Goal: Task Accomplishment & Management: Manage account settings

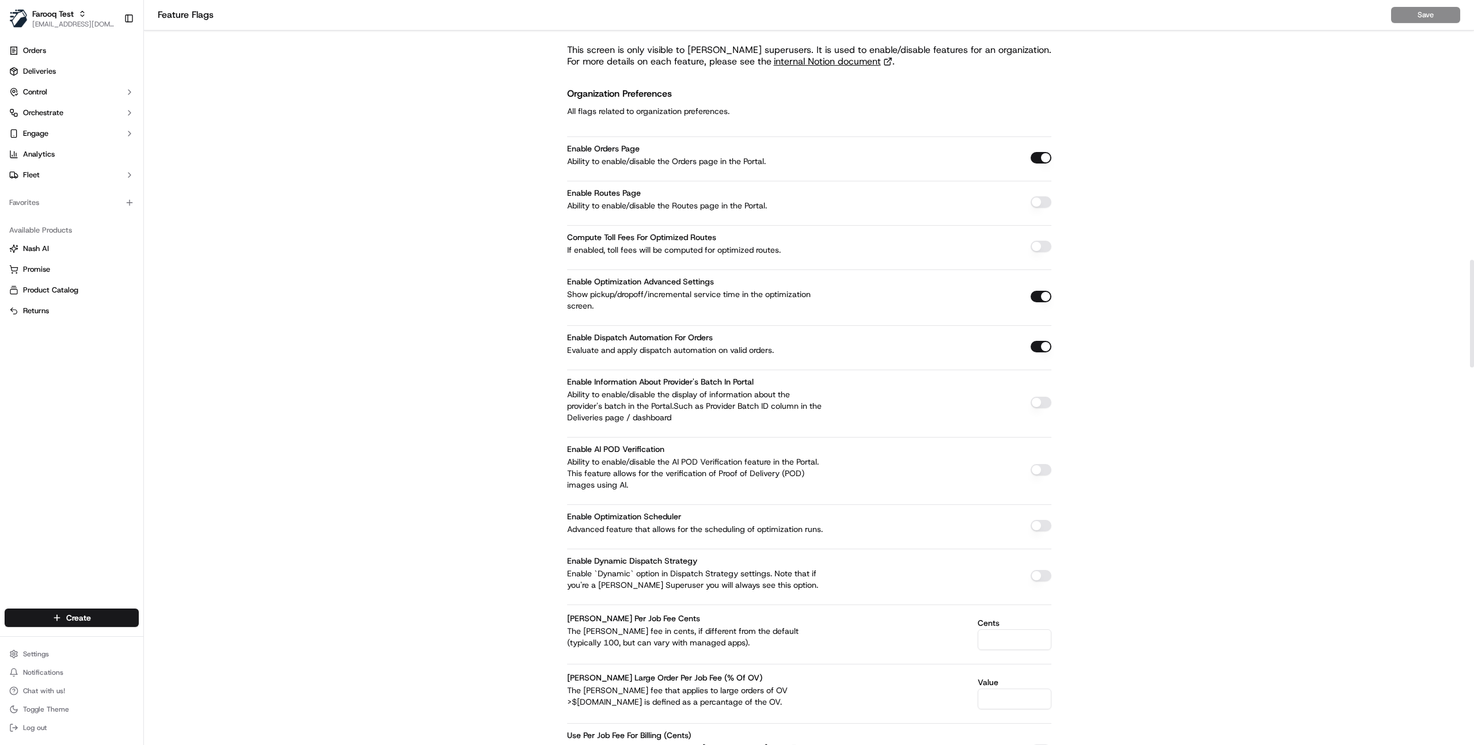
scroll to position [1799, 0]
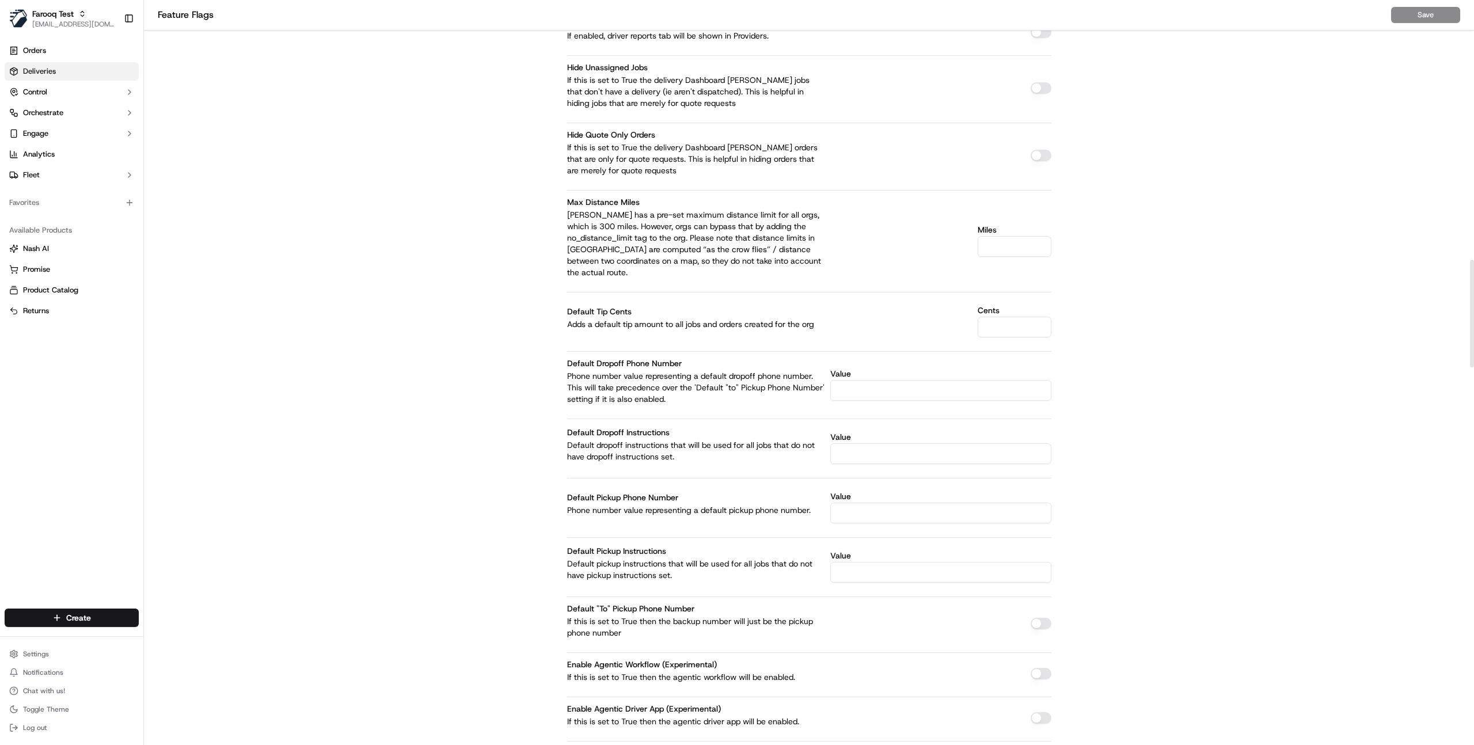
click at [71, 71] on link "Deliveries" at bounding box center [72, 71] width 134 height 18
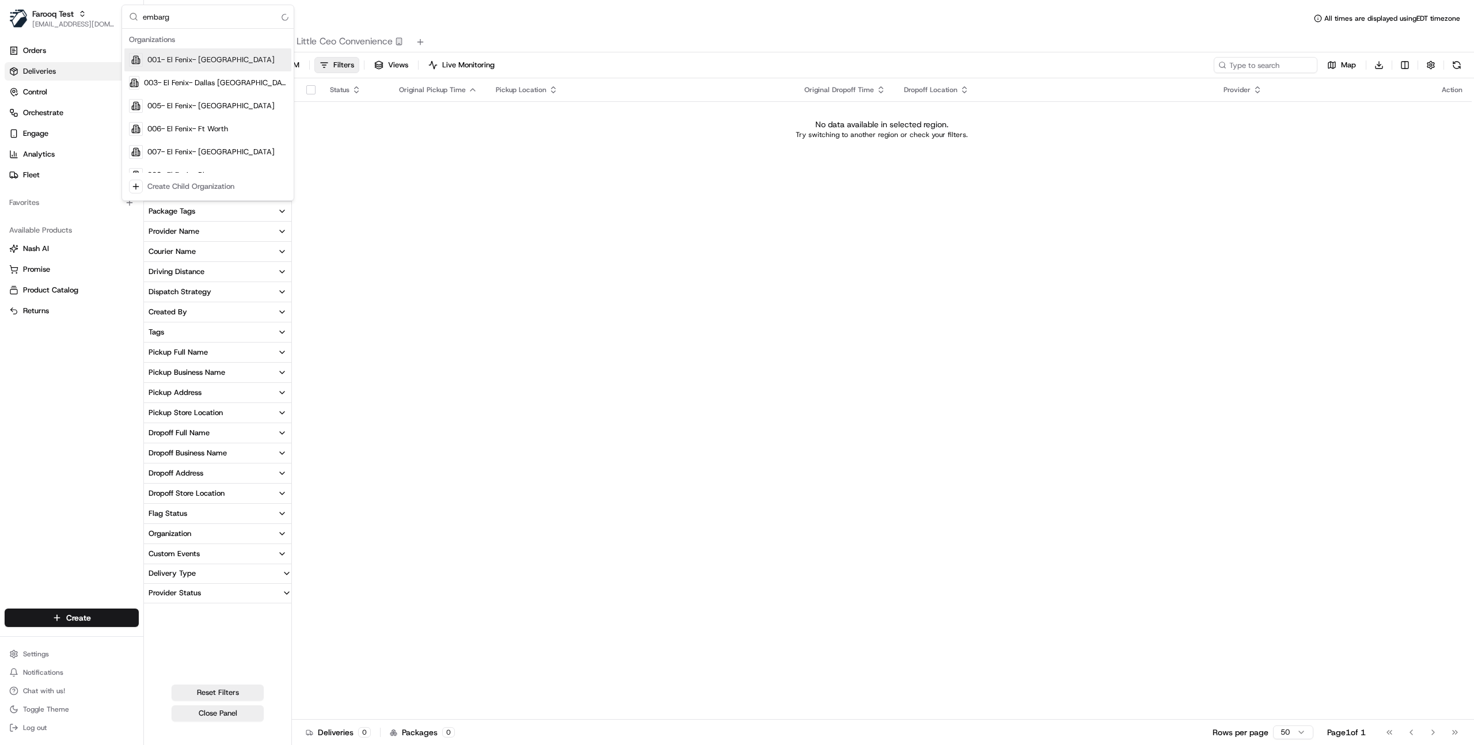
type input "embargo"
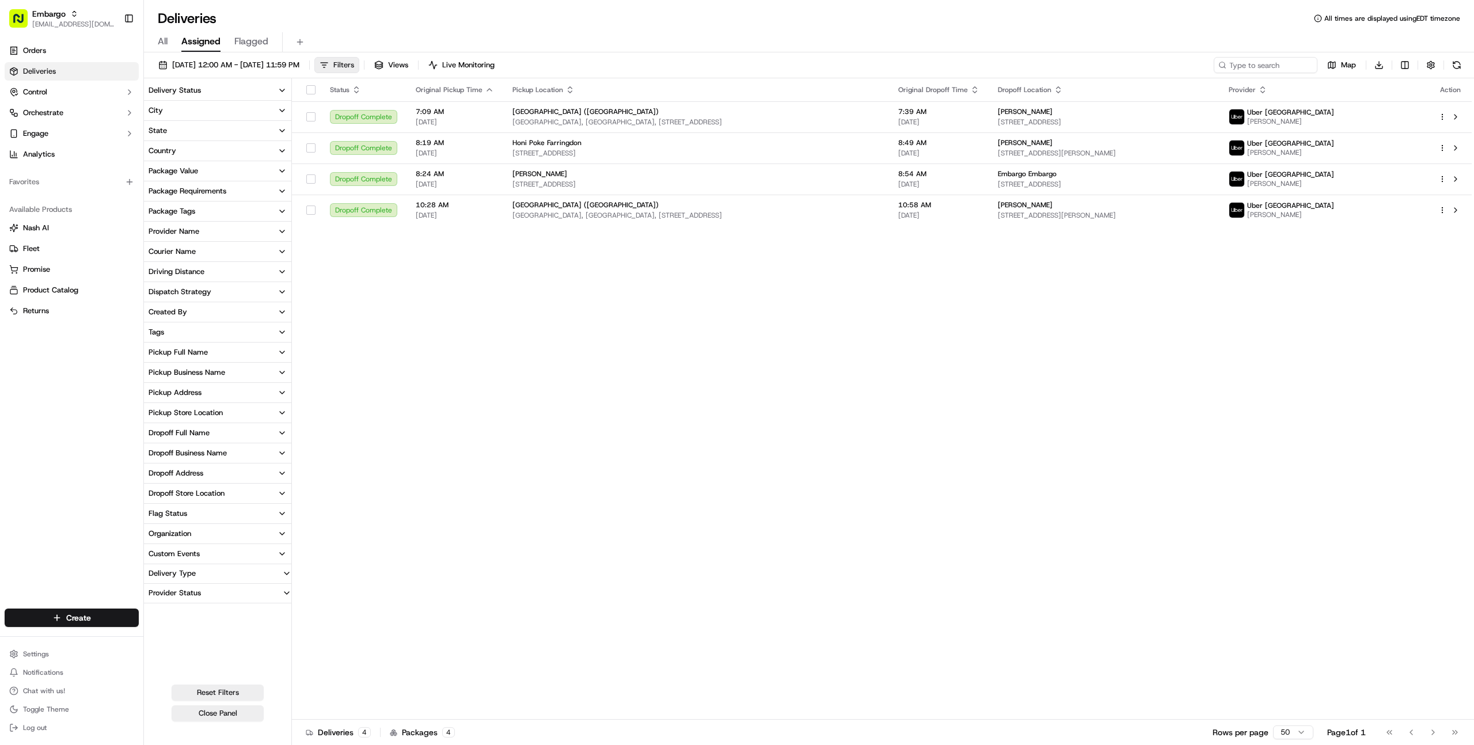
click at [359, 63] on button "Filters" at bounding box center [336, 65] width 45 height 16
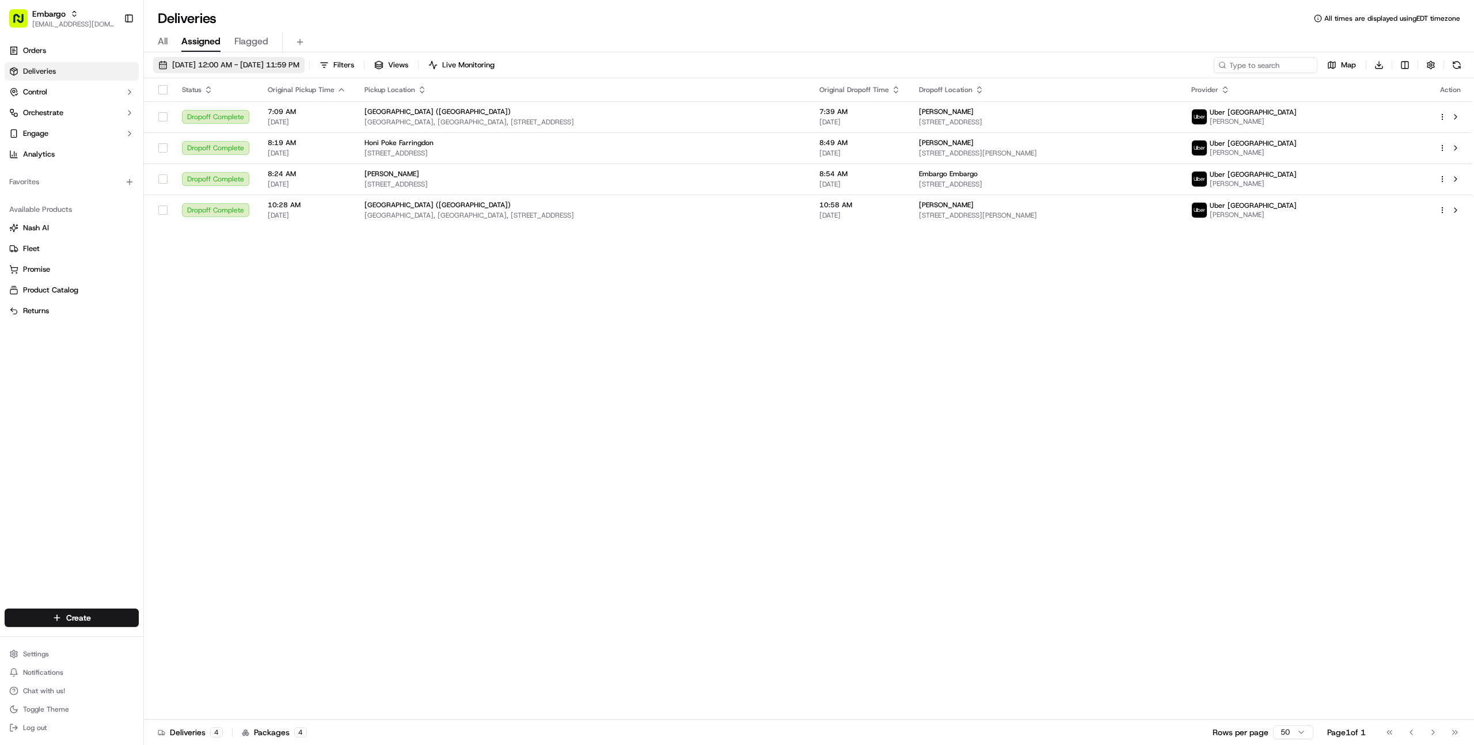
click at [273, 67] on span "[DATE] 12:00 AM - [DATE] 11:59 PM" at bounding box center [235, 65] width 127 height 10
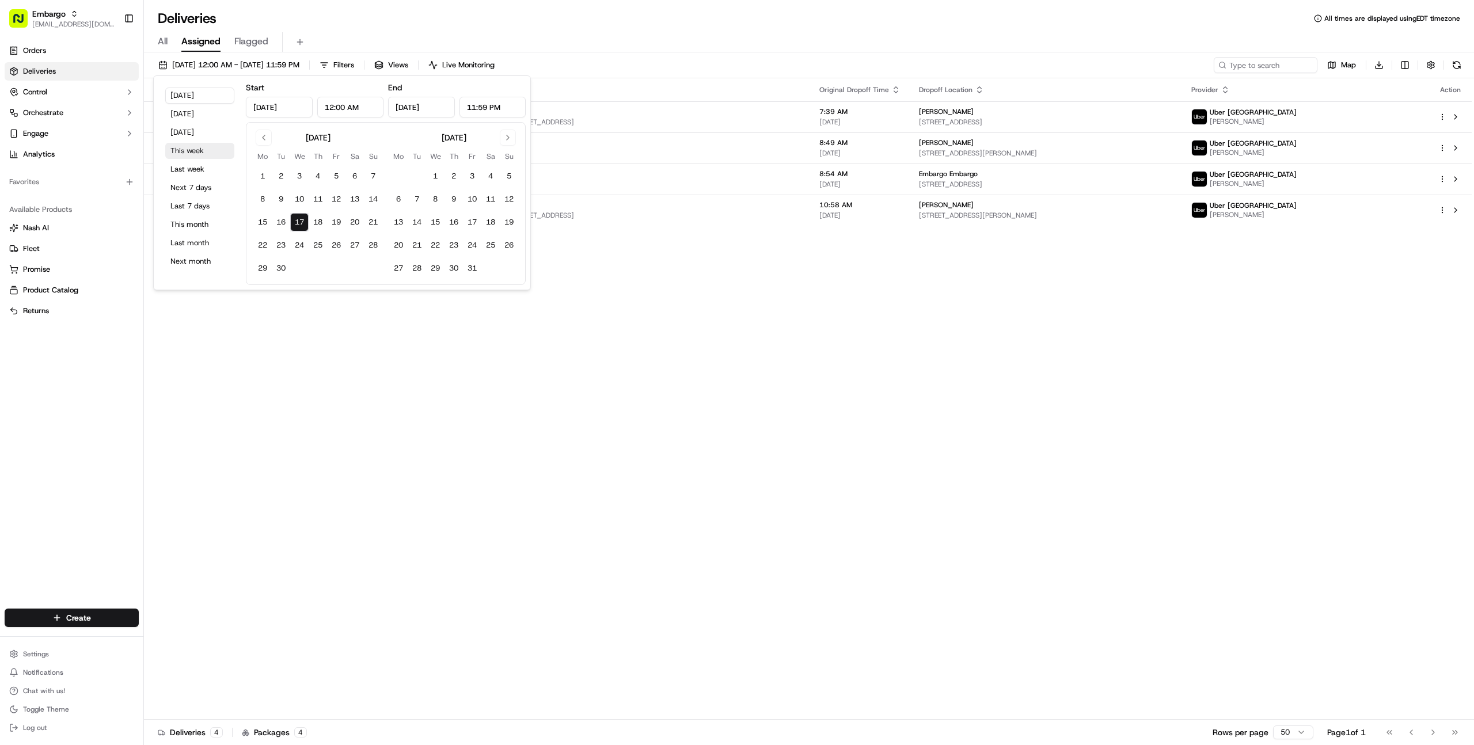
click at [196, 147] on button "This week" at bounding box center [199, 151] width 69 height 16
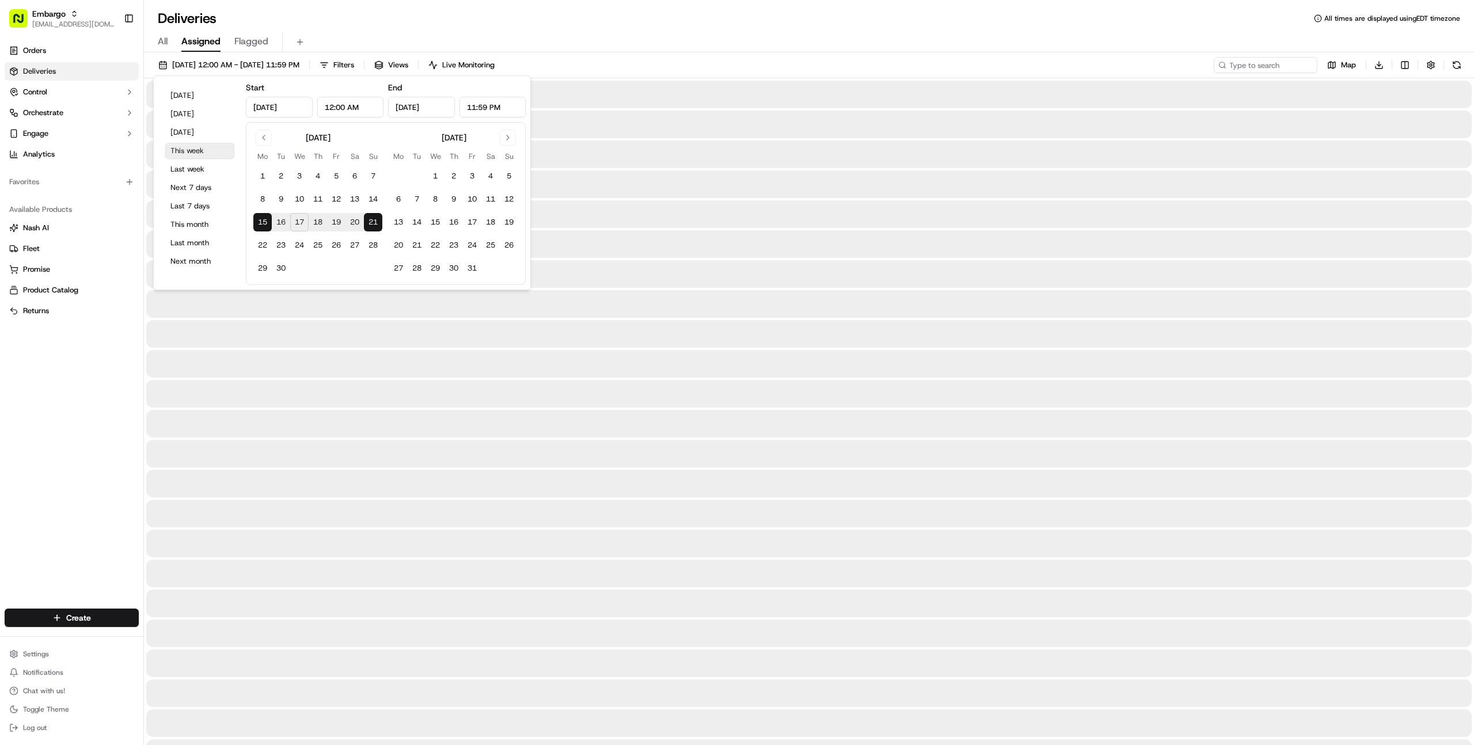
type input "[DATE]"
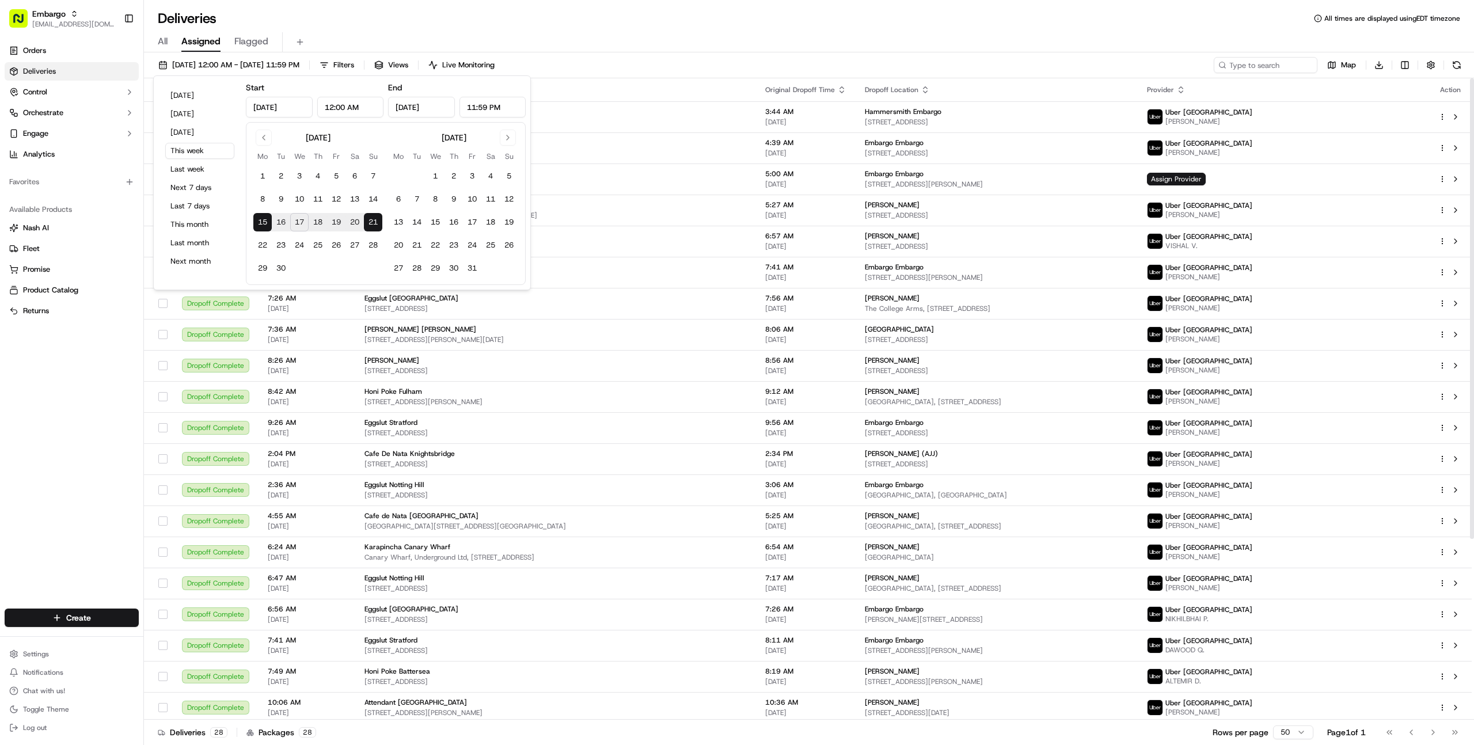
click at [644, 63] on div "[DATE] 12:00 AM - [DATE] 11:59 PM Filters Views Live Monitoring Map Download" at bounding box center [809, 67] width 1330 height 21
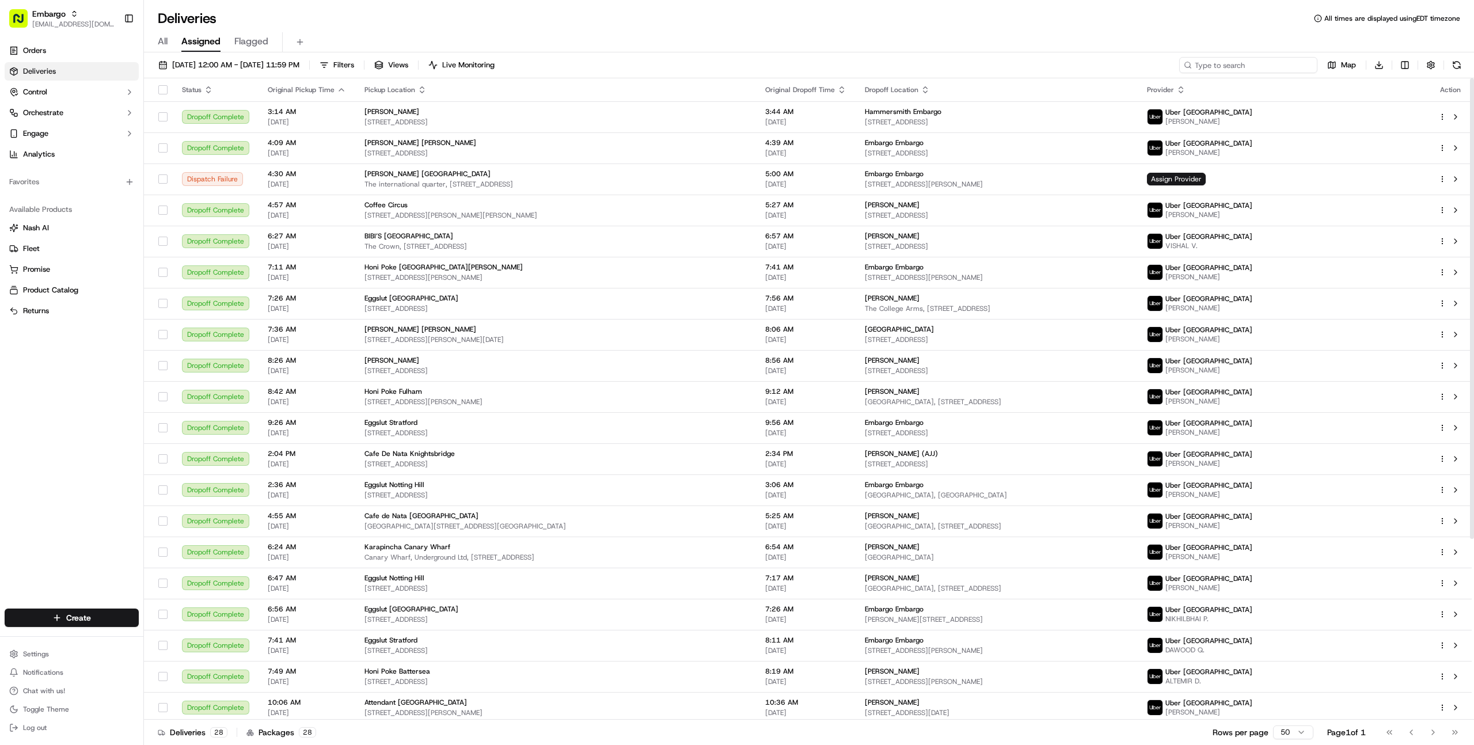
click at [1248, 68] on input at bounding box center [1248, 65] width 138 height 16
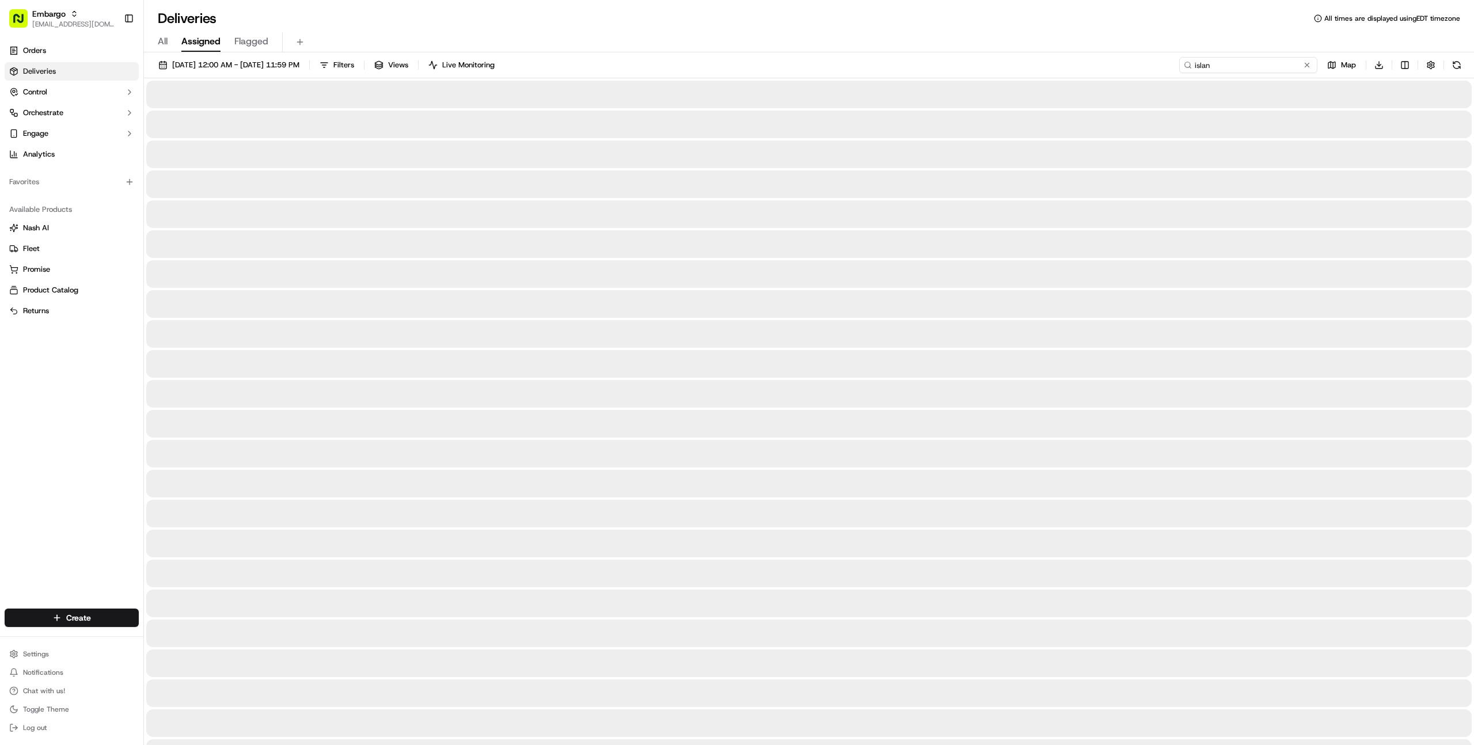
type input "island"
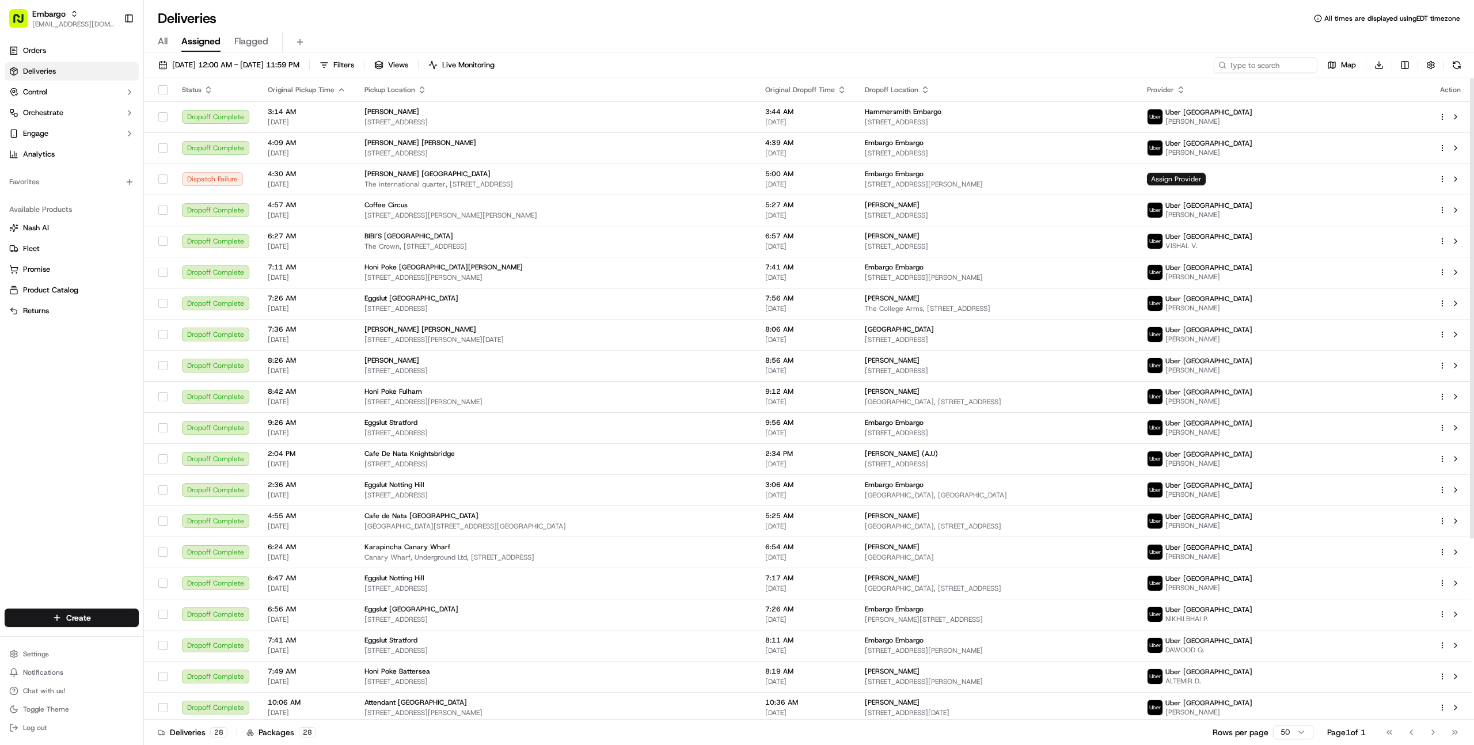
click at [105, 432] on div "Orders Deliveries Control Orchestrate Engage Analytics Favorites Available Prod…" at bounding box center [71, 318] width 143 height 562
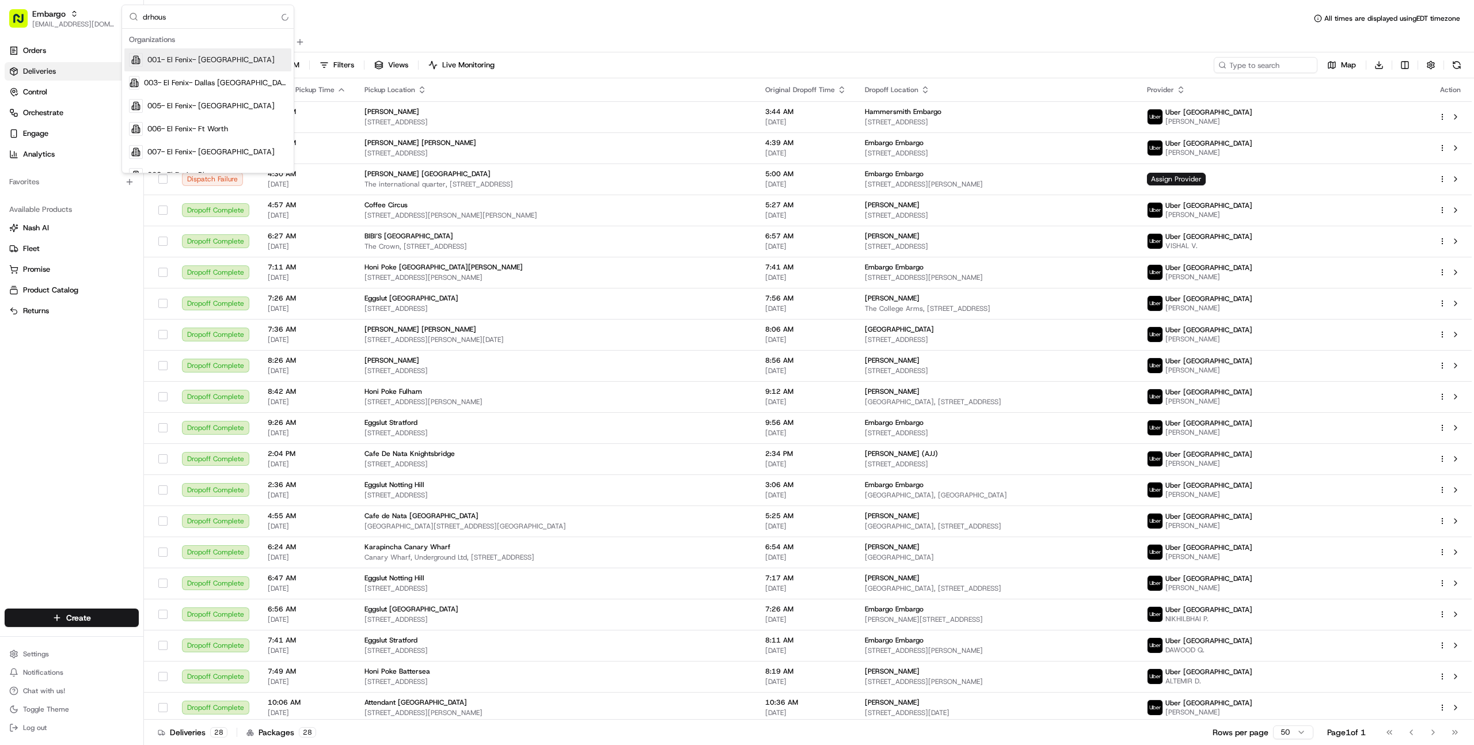
type input "drhouse"
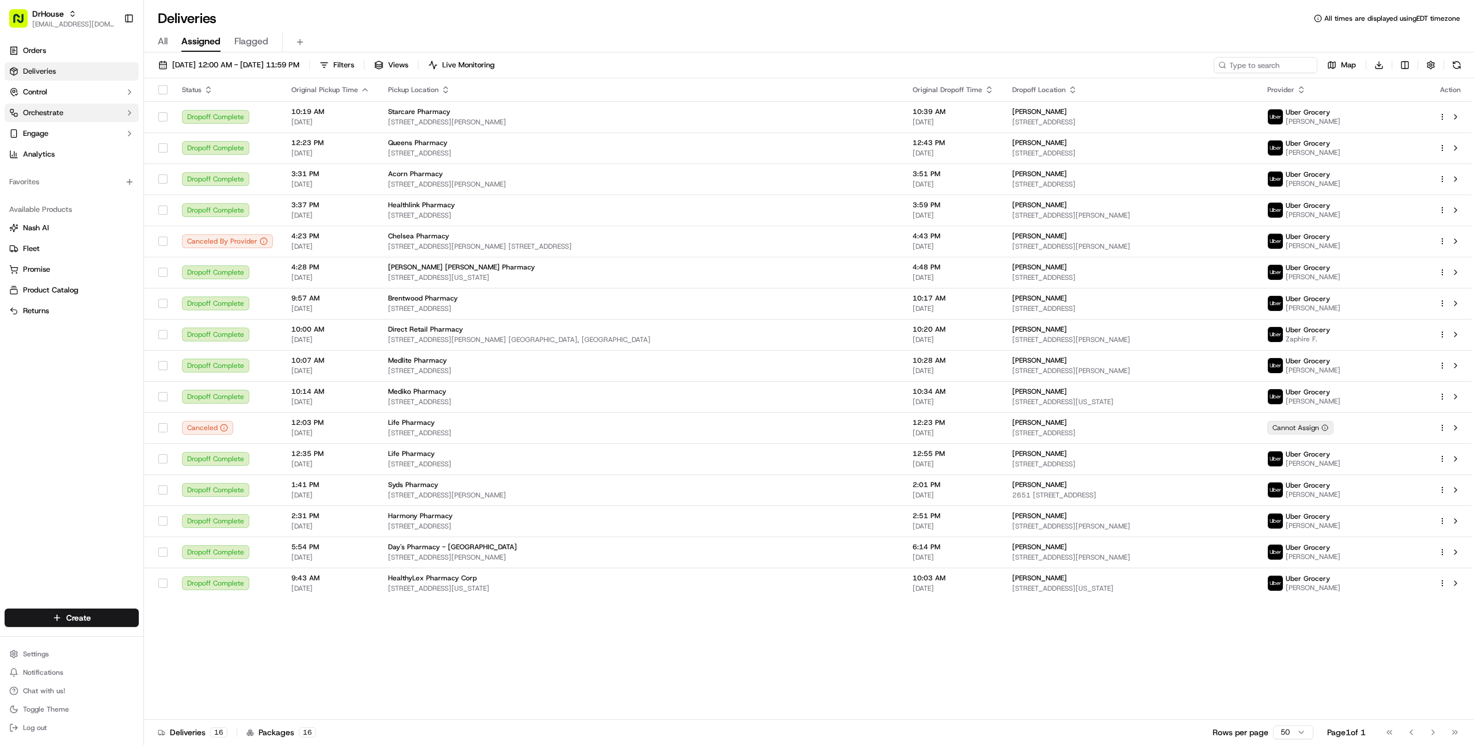
click at [65, 112] on button "Orchestrate" at bounding box center [72, 113] width 134 height 18
click at [62, 149] on span "Dispatch Strategies" at bounding box center [56, 149] width 67 height 10
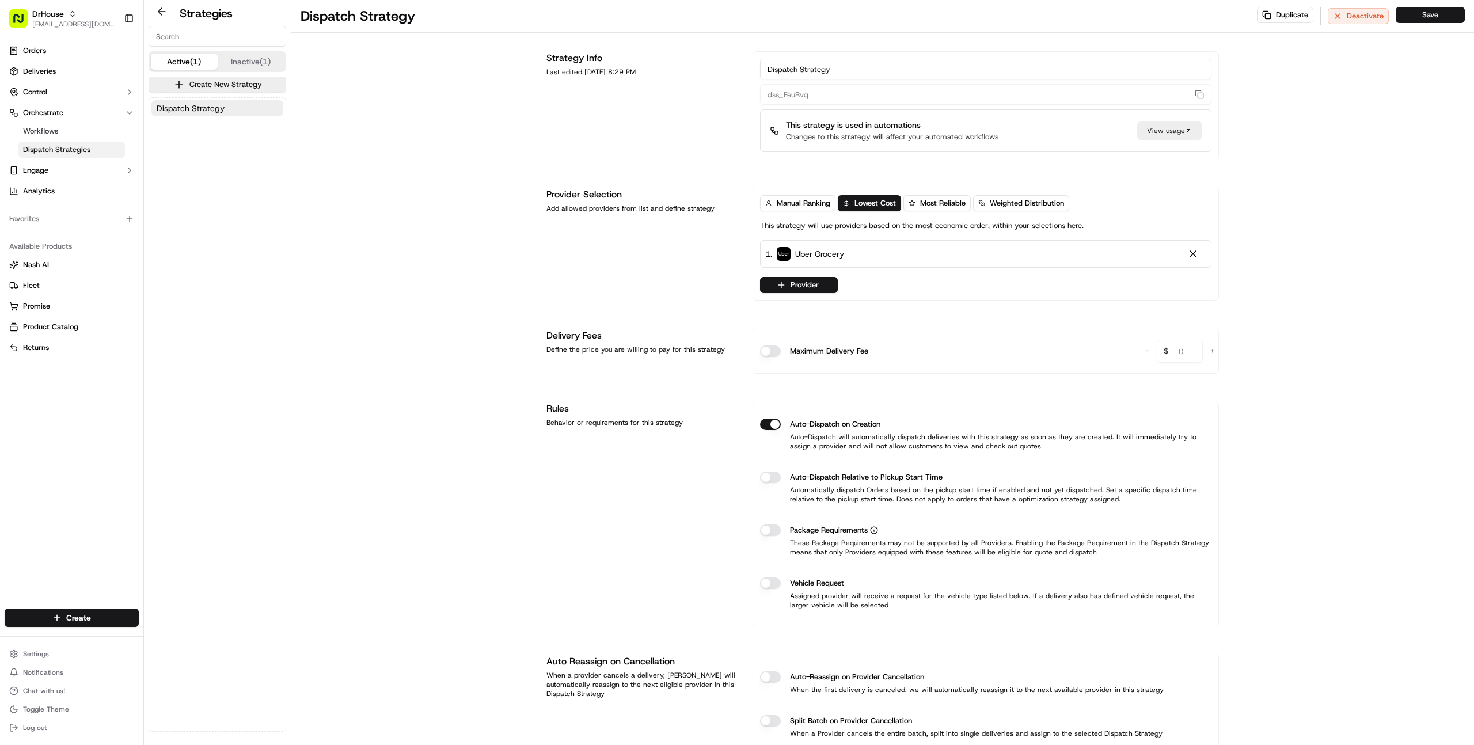
click at [243, 64] on button "Inactive (1)" at bounding box center [251, 62] width 67 height 16
click at [184, 52] on div "Active (1) Inactive (1)" at bounding box center [218, 61] width 138 height 21
click at [184, 58] on button "Active (1)" at bounding box center [184, 62] width 67 height 16
click at [43, 398] on div "Orders Deliveries Control Orchestrate Workflows Dispatch Strategies Engage Anal…" at bounding box center [71, 318] width 143 height 562
type input "sameday"
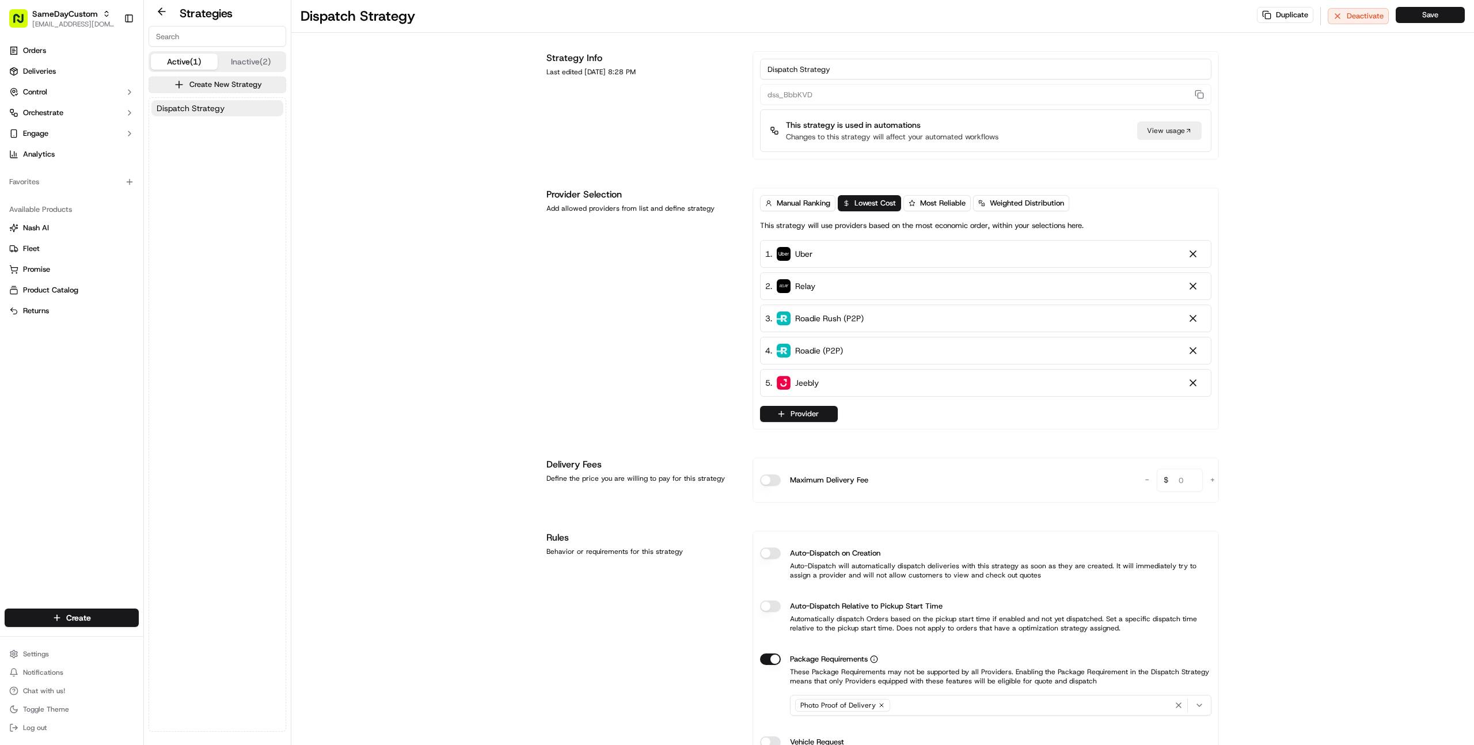
click at [88, 374] on div "Orders Deliveries Control Orchestrate Engage Analytics Favorites Available Prod…" at bounding box center [71, 318] width 143 height 562
type input "levai"
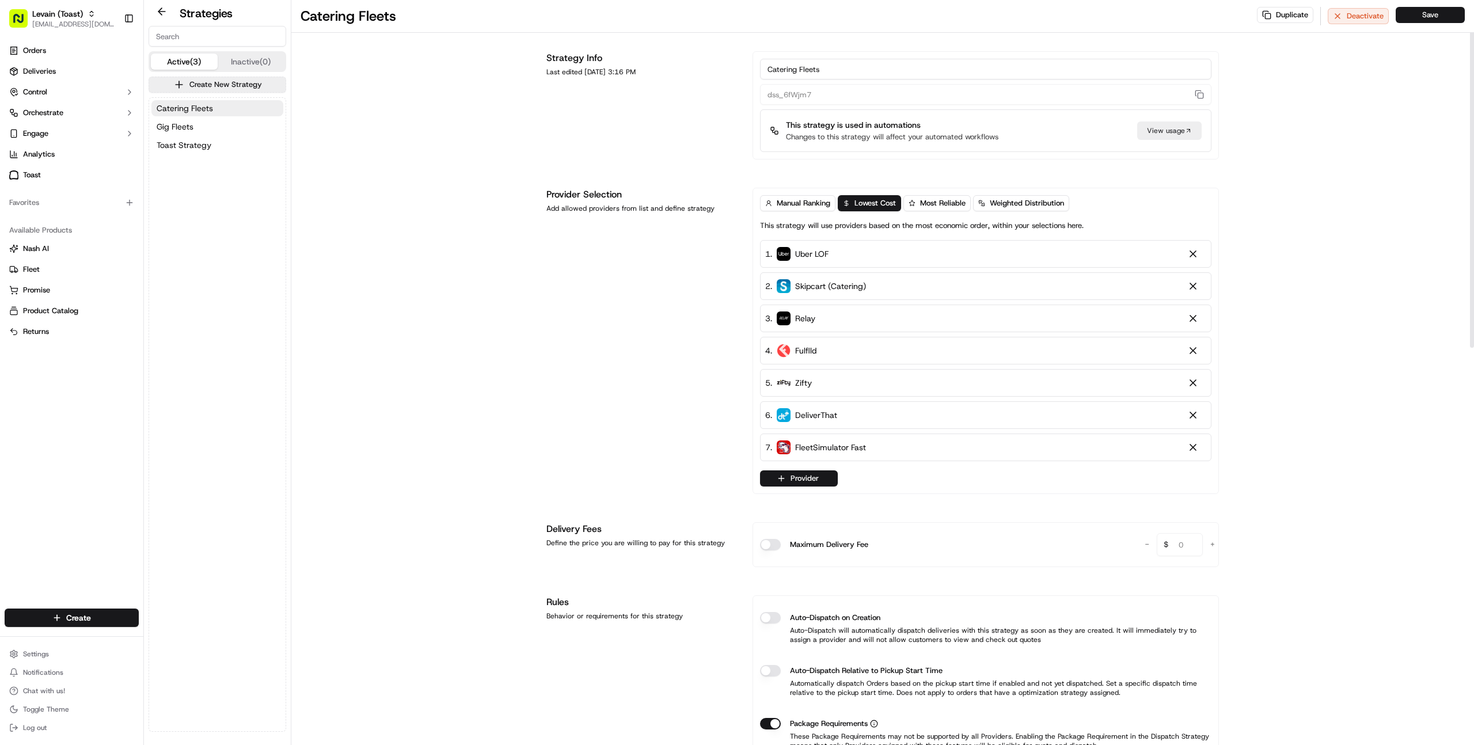
click at [252, 219] on div "Catering Fleets Gig Fleets Toast Strategy" at bounding box center [217, 414] width 136 height 633
click at [45, 138] on span "Engage" at bounding box center [35, 133] width 25 height 10
click at [52, 169] on span "Notification Triggers" at bounding box center [57, 170] width 69 height 10
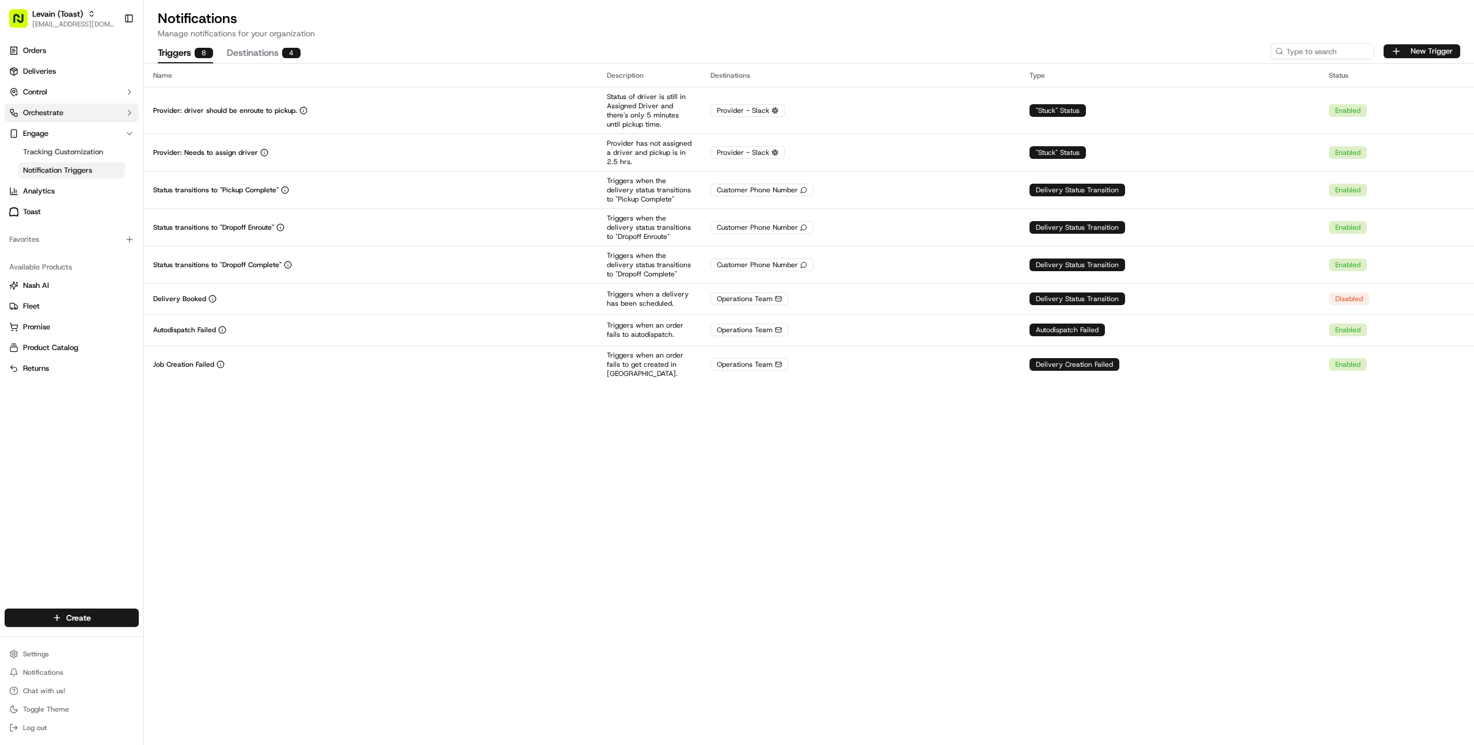
click at [57, 117] on span "Orchestrate" at bounding box center [43, 113] width 40 height 10
click at [65, 144] on span "Dispatch Strategies" at bounding box center [56, 149] width 67 height 10
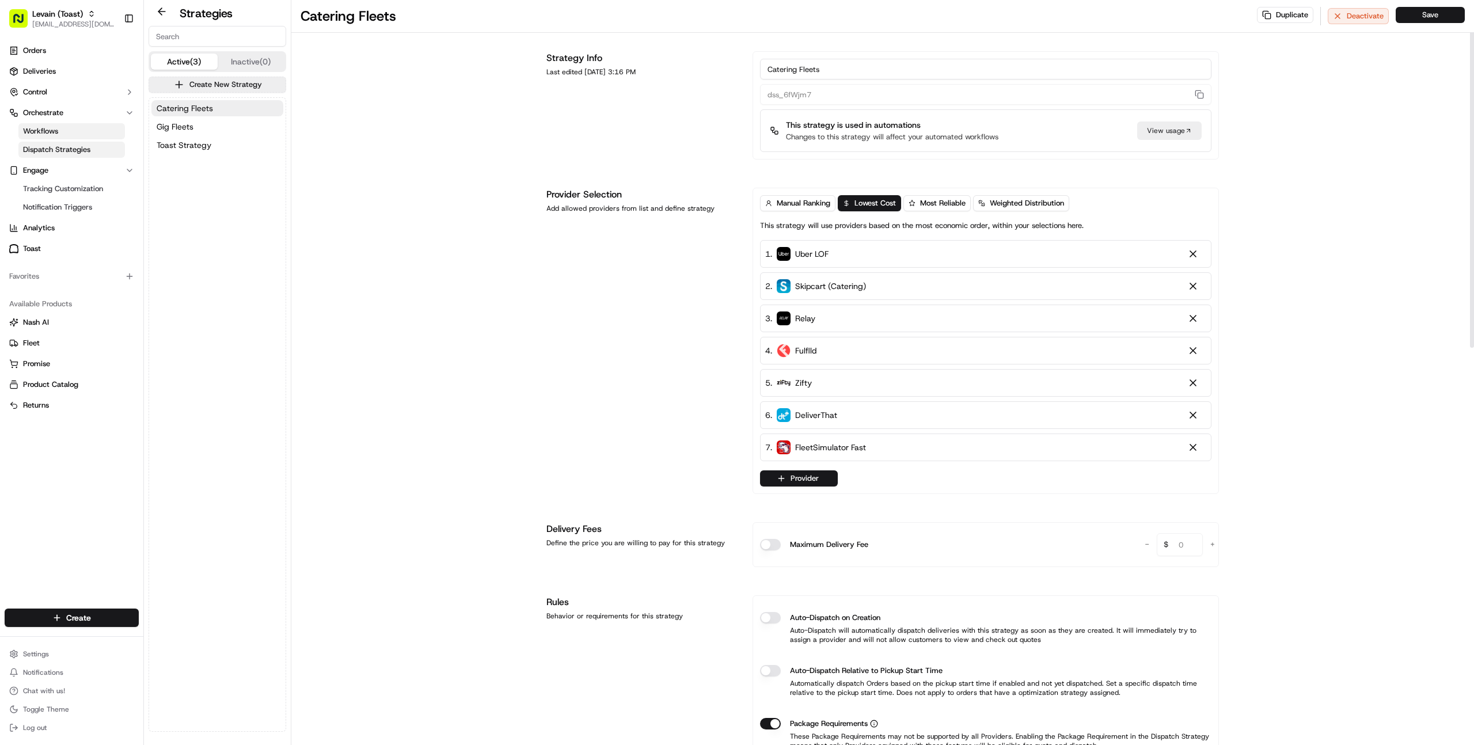
click at [69, 133] on link "Workflows" at bounding box center [71, 131] width 106 height 16
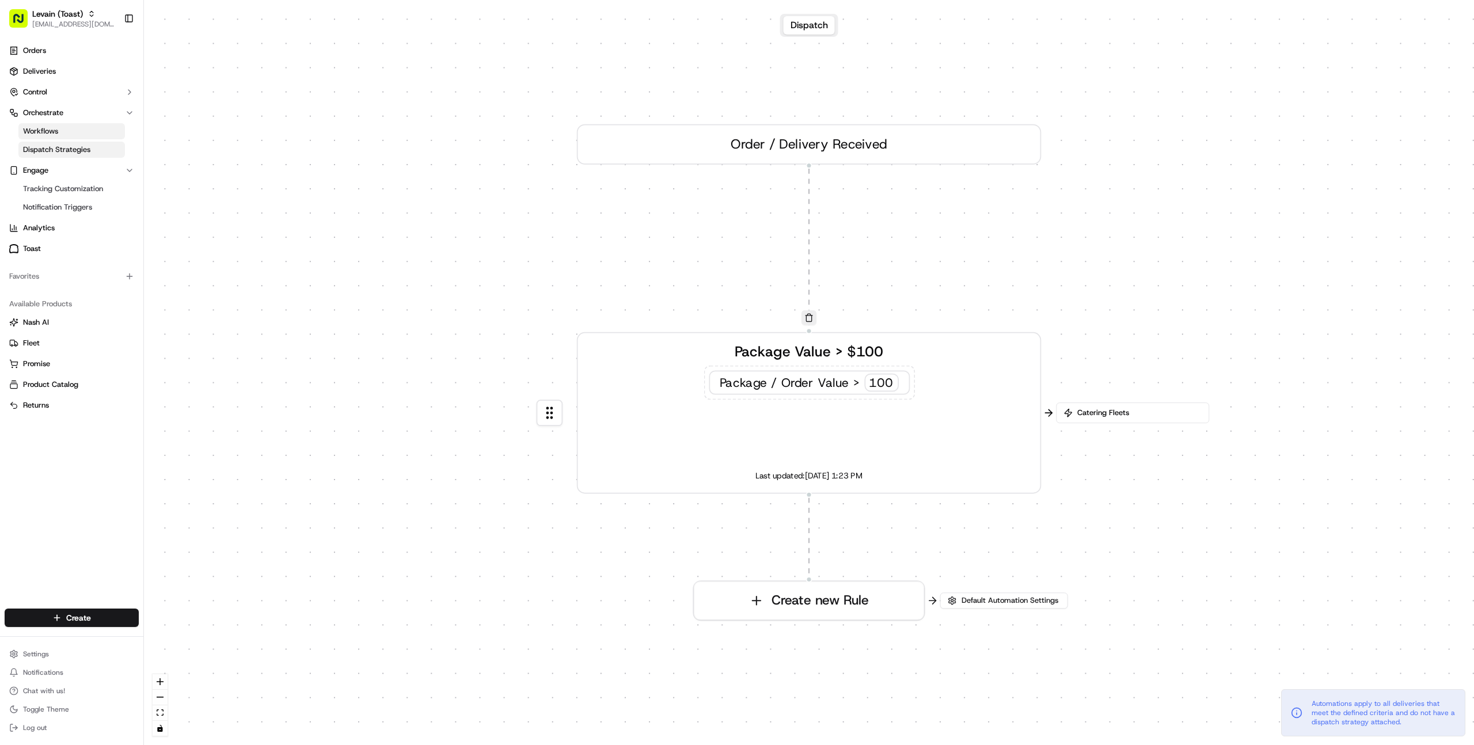
click at [60, 153] on span "Dispatch Strategies" at bounding box center [56, 149] width 67 height 10
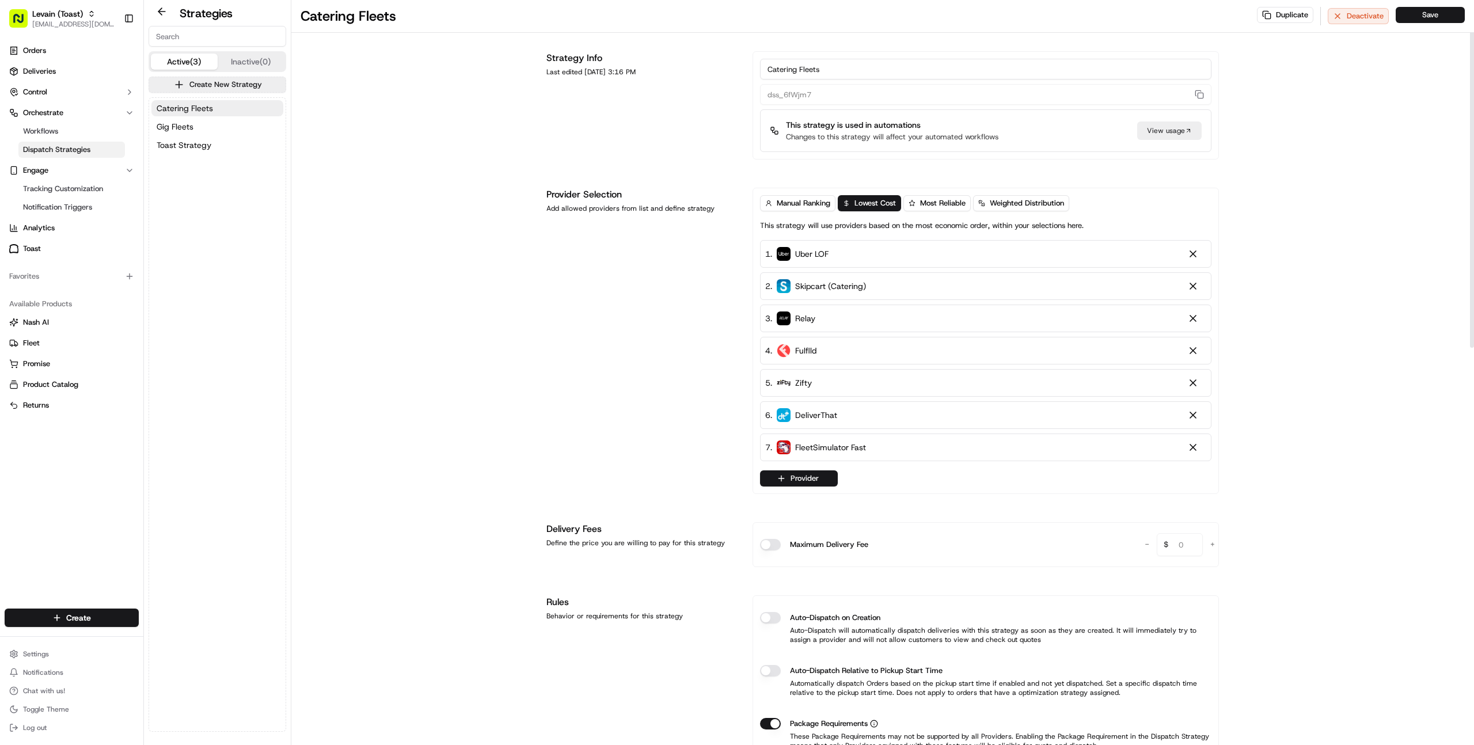
click at [823, 74] on input "Catering Fleets" at bounding box center [985, 69] width 451 height 21
click at [837, 70] on input "Catering Fleets" at bounding box center [985, 69] width 451 height 21
click at [832, 73] on input "Catering Fleets" at bounding box center [985, 69] width 451 height 21
type input "Catering Fleets (Next Day)"
click at [1415, 20] on button "Save" at bounding box center [1429, 15] width 69 height 16
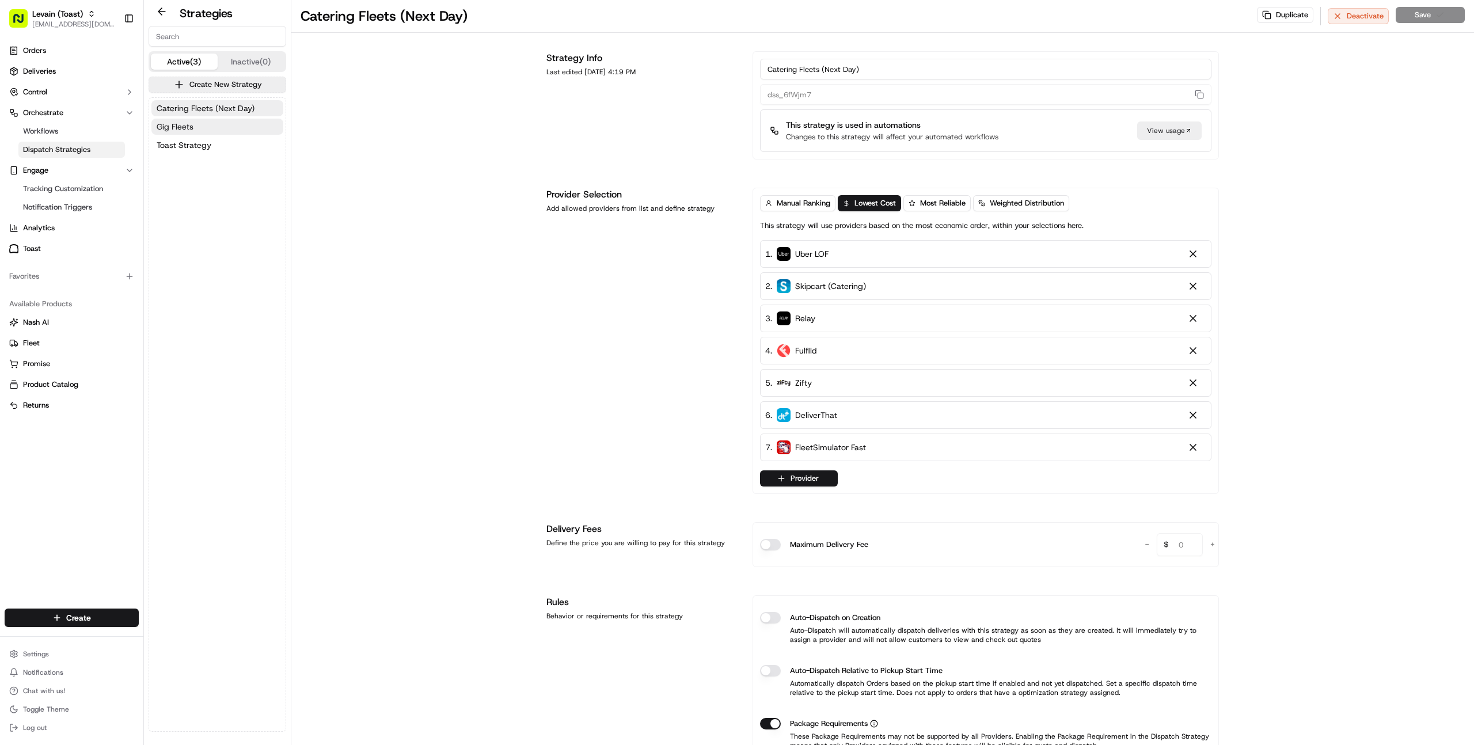
click at [193, 130] on button "Gig Fleets" at bounding box center [217, 127] width 132 height 16
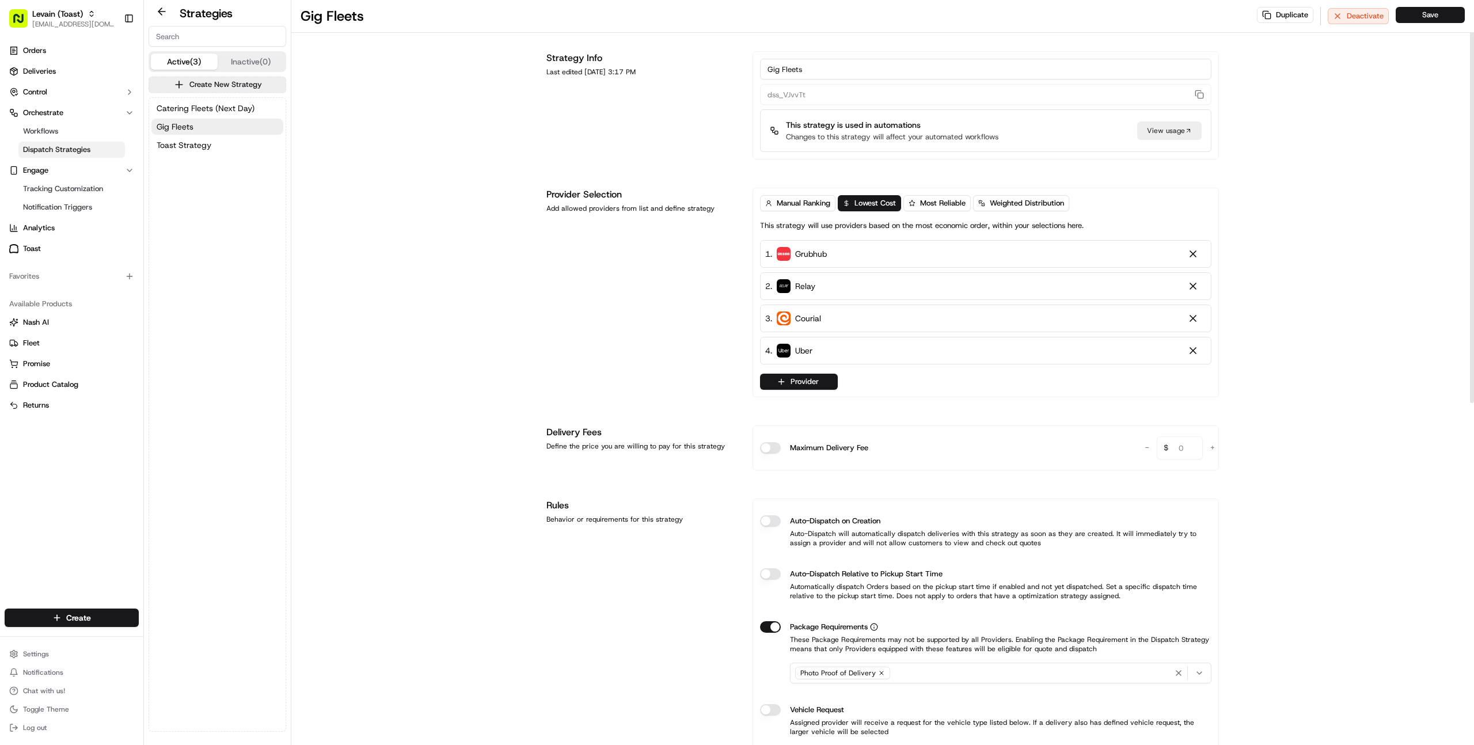
click at [839, 71] on input "Gig Fleets" at bounding box center [985, 69] width 451 height 21
type input "Gig Fleets (Same Day)"
click at [1423, 17] on button "Save" at bounding box center [1429, 15] width 69 height 16
click at [233, 151] on button "Toast Strategy" at bounding box center [217, 145] width 132 height 16
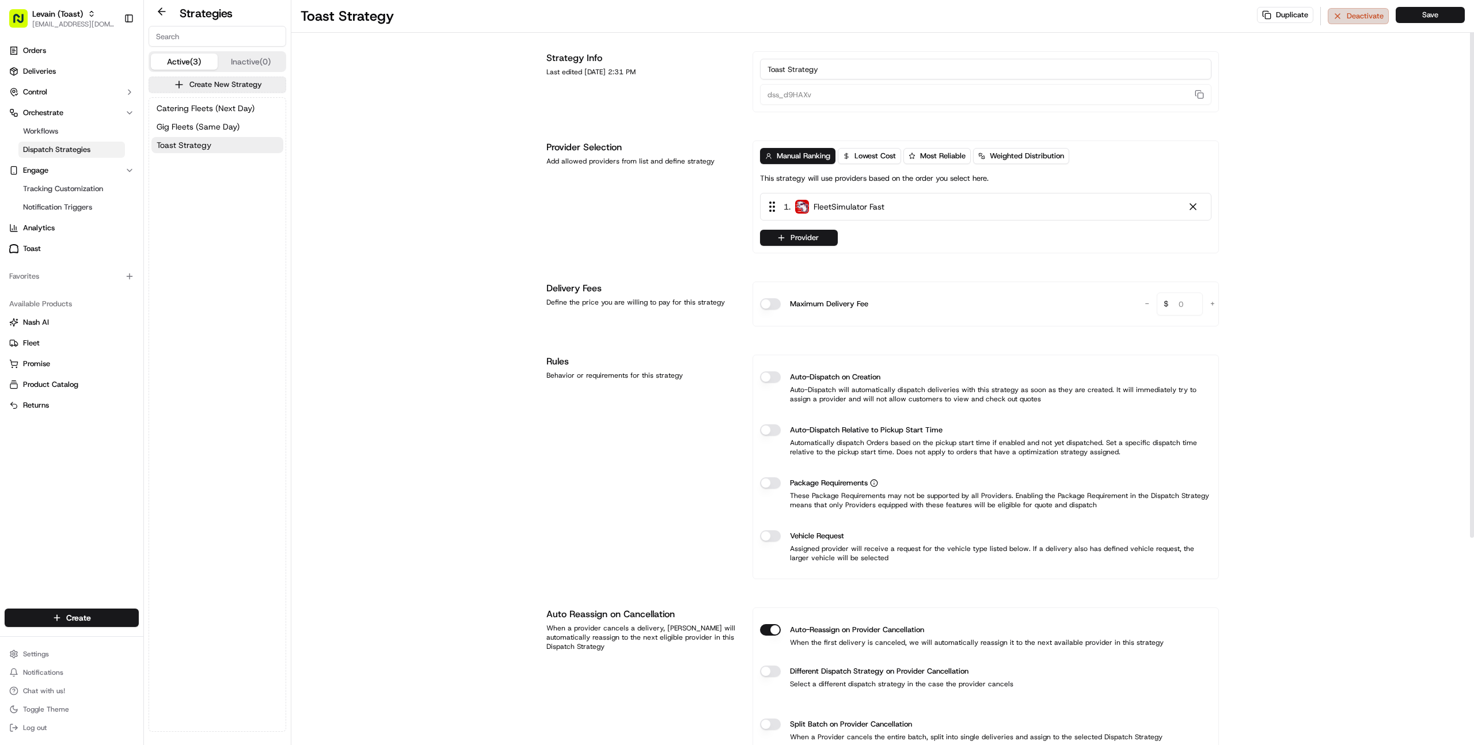
click at [1349, 16] on button "Deactivate" at bounding box center [1357, 16] width 61 height 16
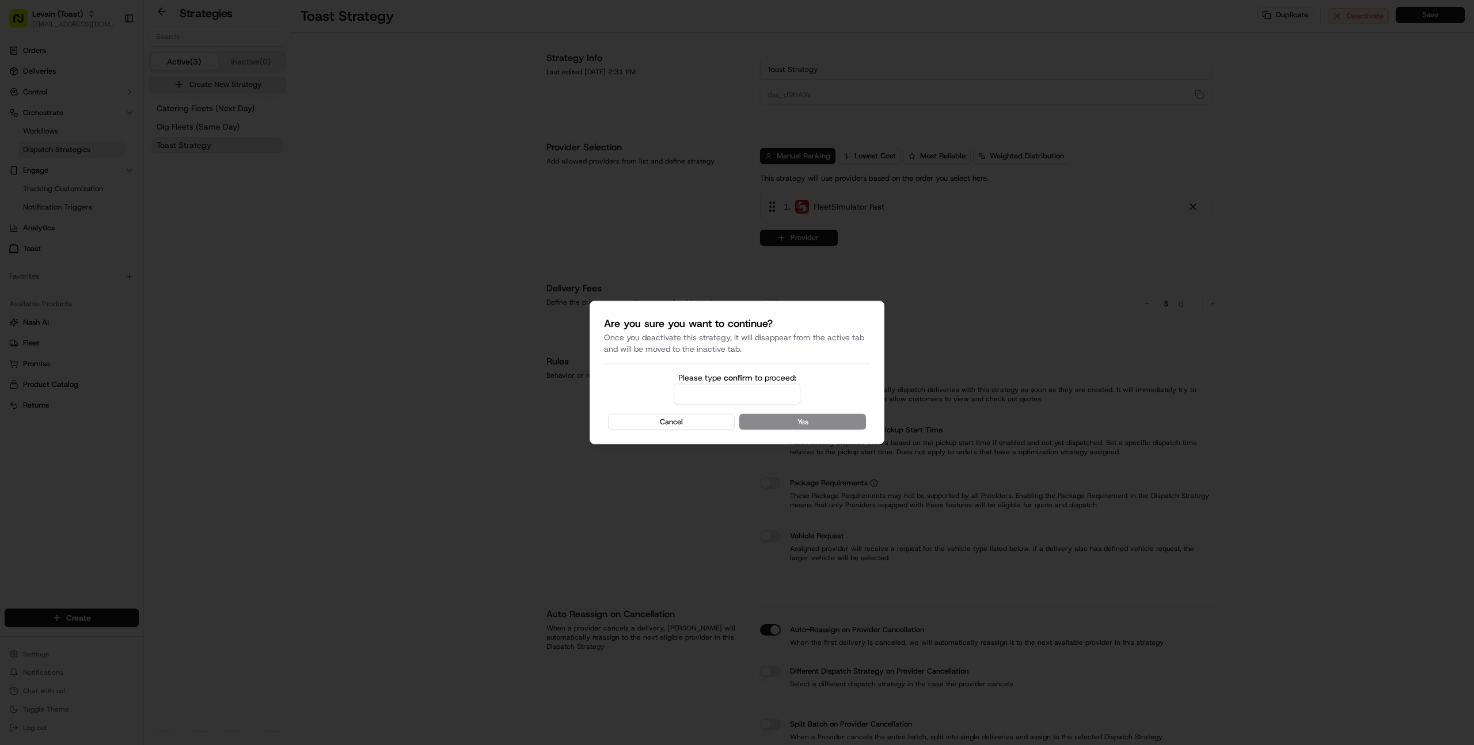
click at [716, 389] on input "Please type confirm to proceed:" at bounding box center [736, 394] width 127 height 21
type input "confirm"
click at [798, 418] on button "Yes" at bounding box center [802, 422] width 127 height 16
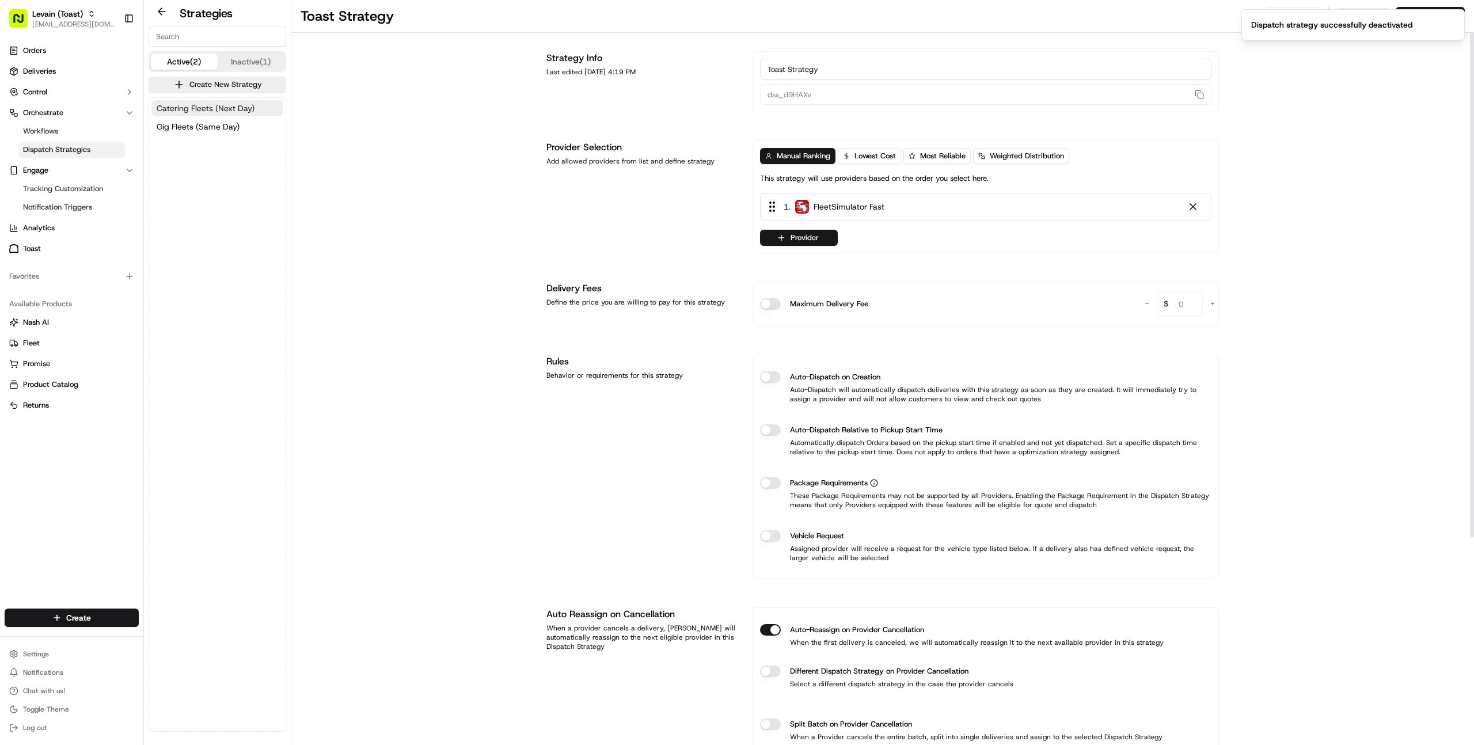
click at [230, 100] on button "Catering Fleets (Next Day)" at bounding box center [217, 108] width 132 height 16
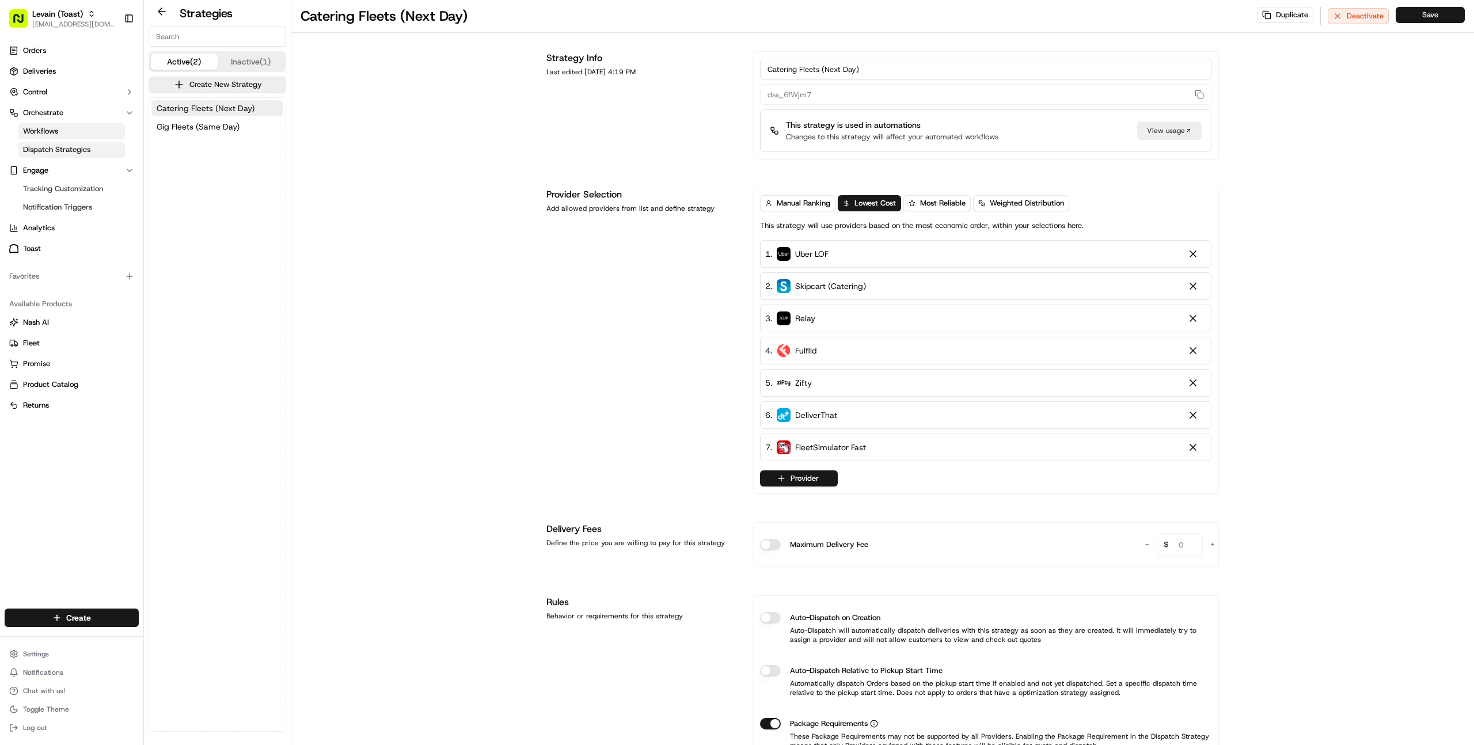
click at [43, 132] on span "Workflows" at bounding box center [40, 131] width 35 height 10
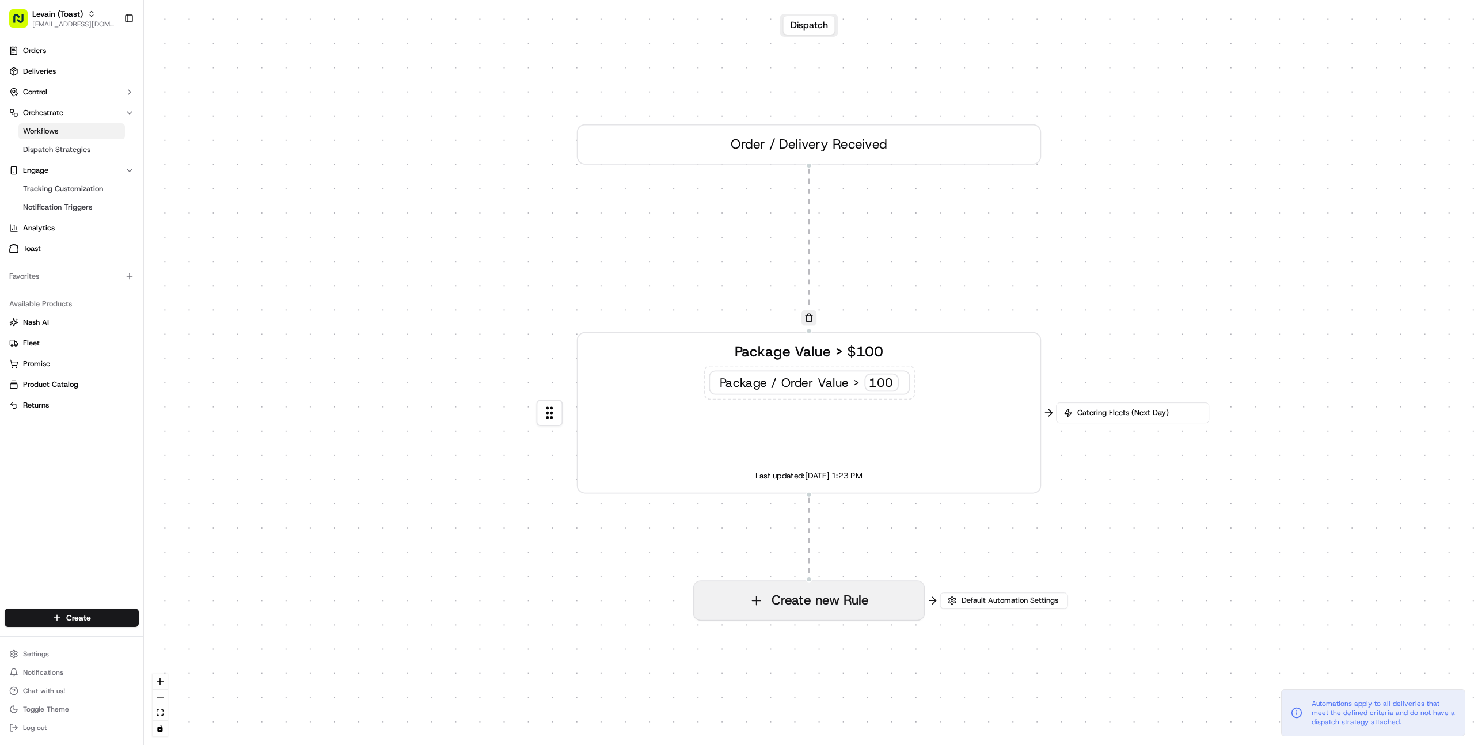
click at [736, 597] on button "Create new Rule" at bounding box center [809, 600] width 230 height 39
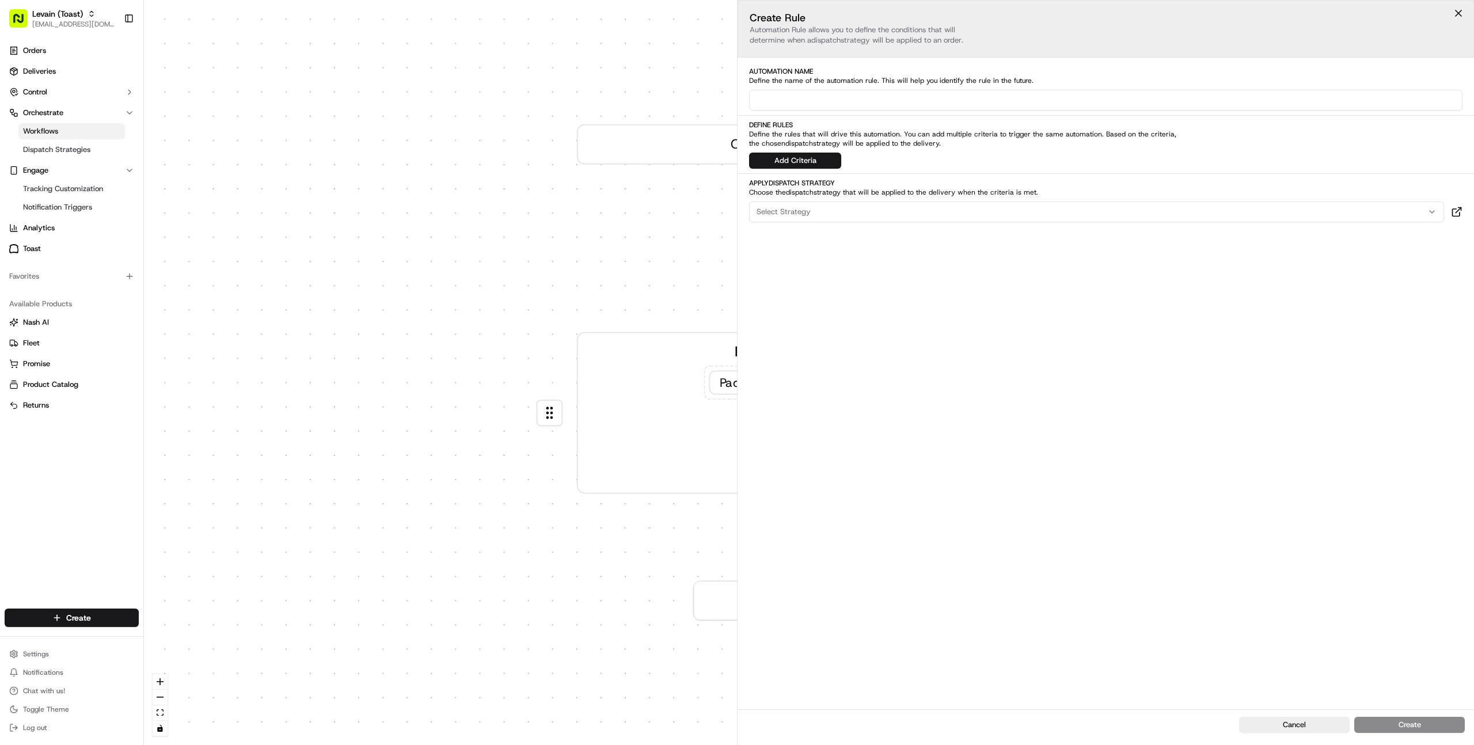
click at [832, 98] on input at bounding box center [1105, 100] width 713 height 21
click at [353, 173] on div "0 0 Order / Delivery Received Package Value > $100 Package / Order Value > 100 …" at bounding box center [809, 372] width 1330 height 745
click at [121, 484] on div "Orders Deliveries Control Orchestrate Workflows Dispatch Strategies Engage Trac…" at bounding box center [71, 318] width 143 height 562
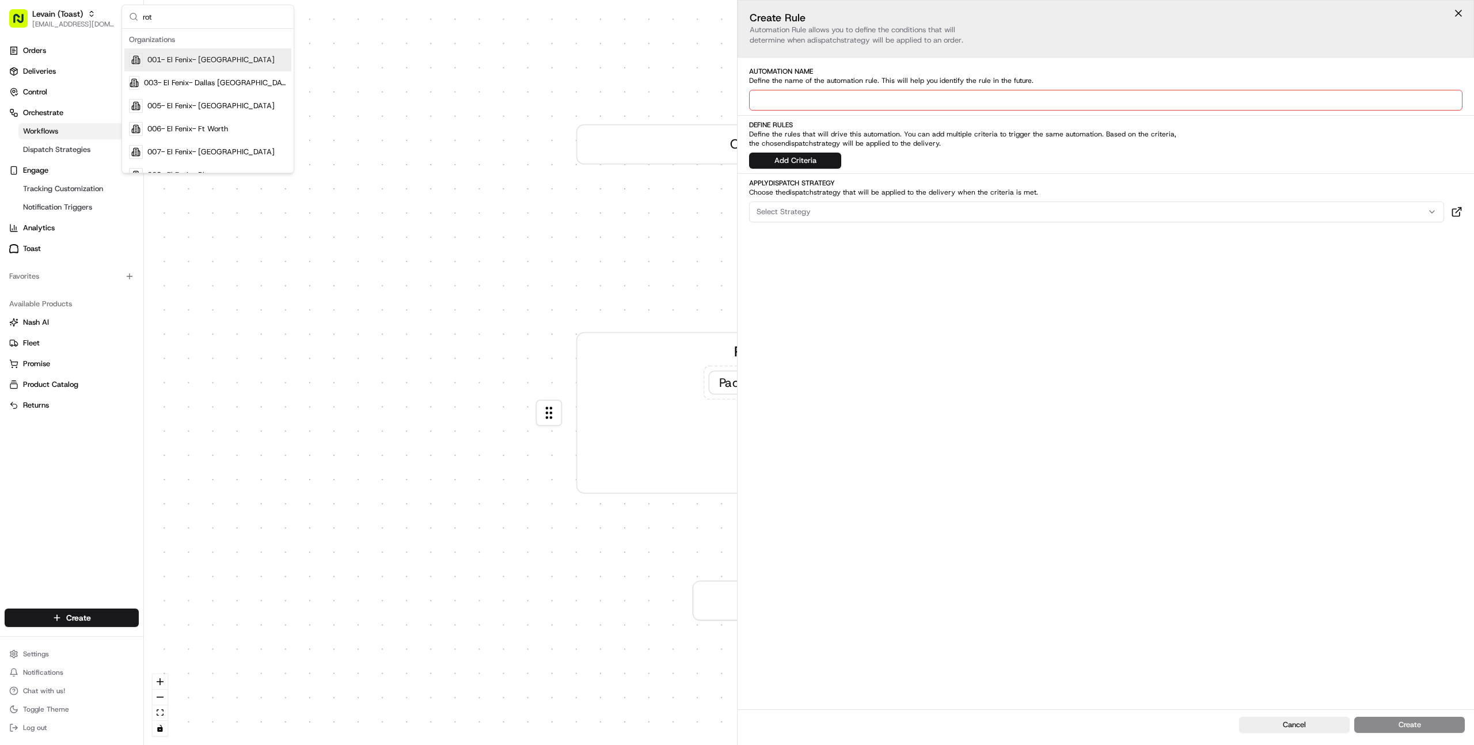
type input "roti"
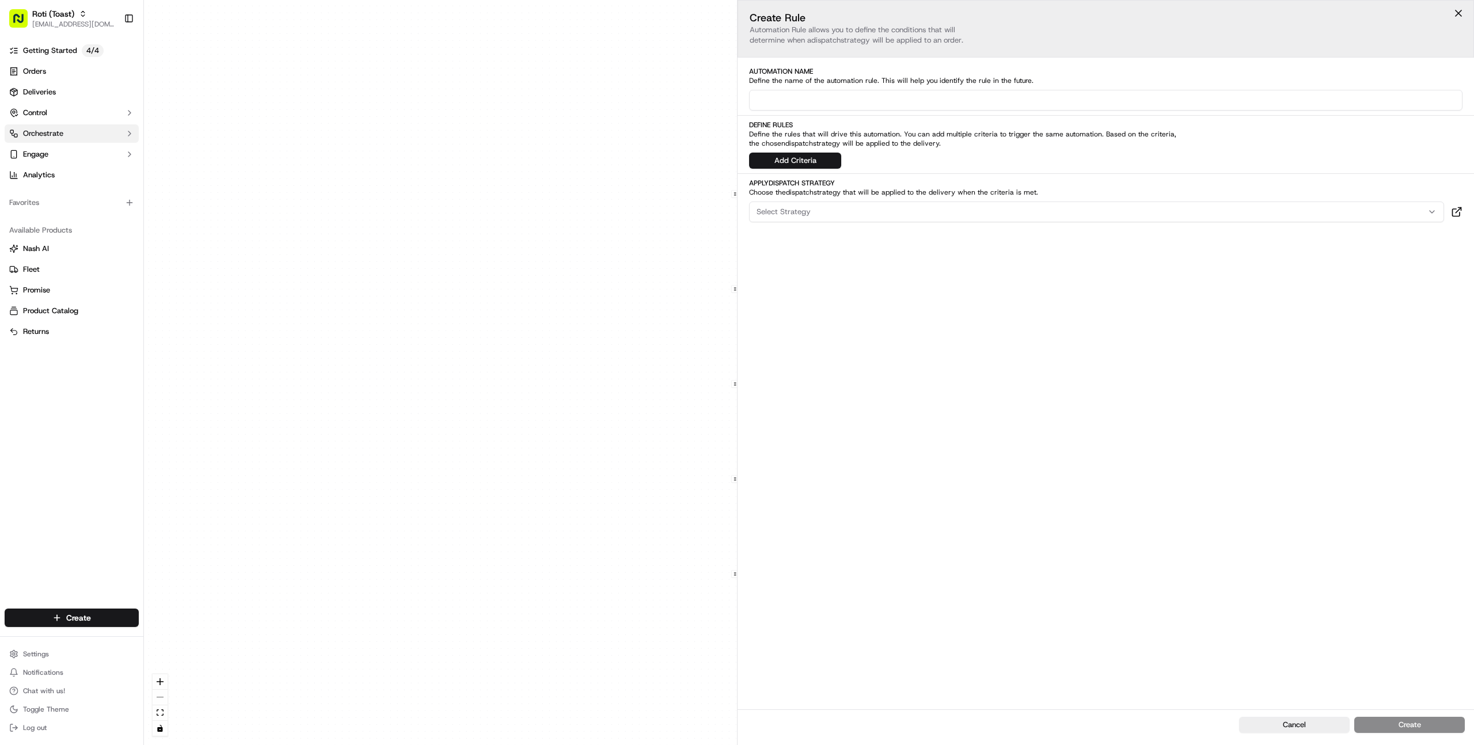
click at [100, 131] on button "Orchestrate" at bounding box center [72, 133] width 134 height 18
click at [80, 165] on span "Dispatch Strategies" at bounding box center [56, 170] width 67 height 10
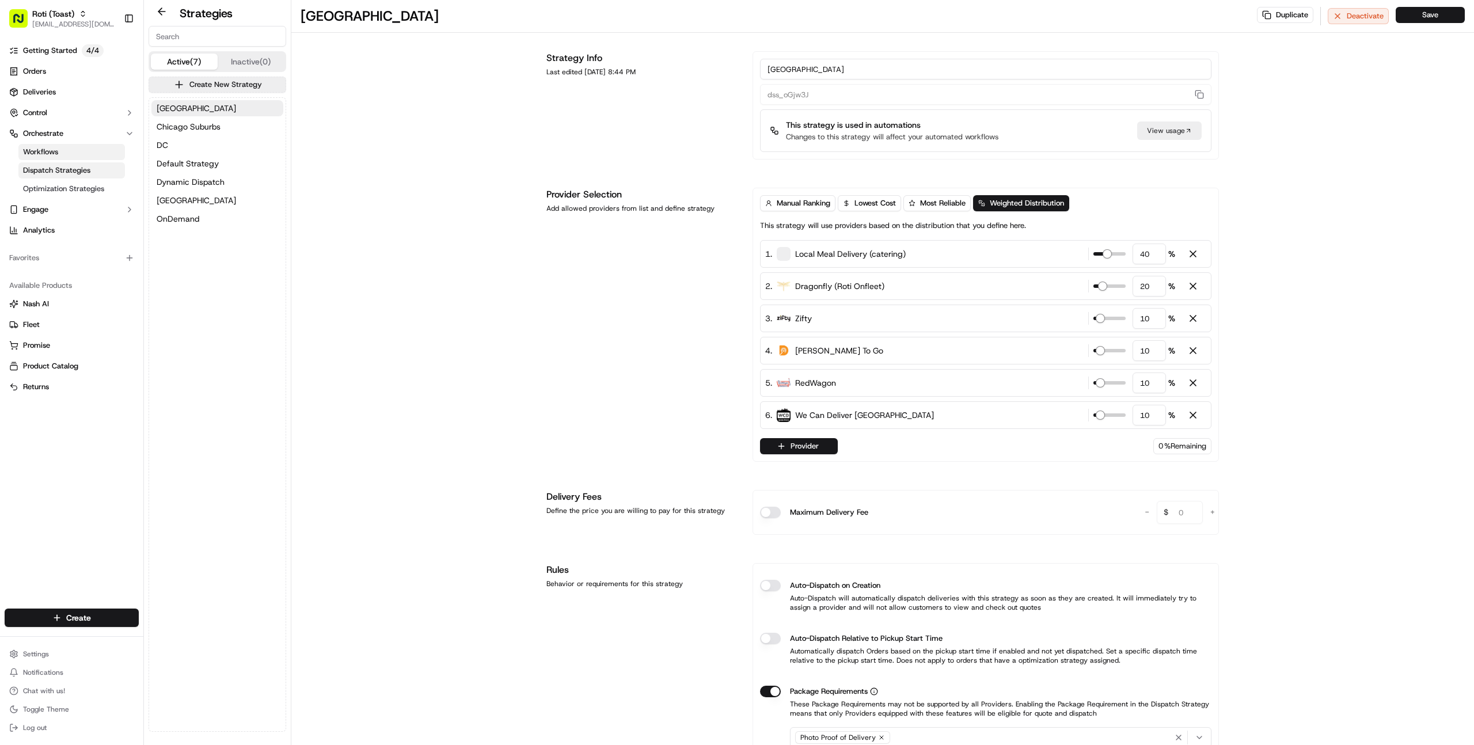
click at [55, 153] on span "Workflows" at bounding box center [40, 152] width 35 height 10
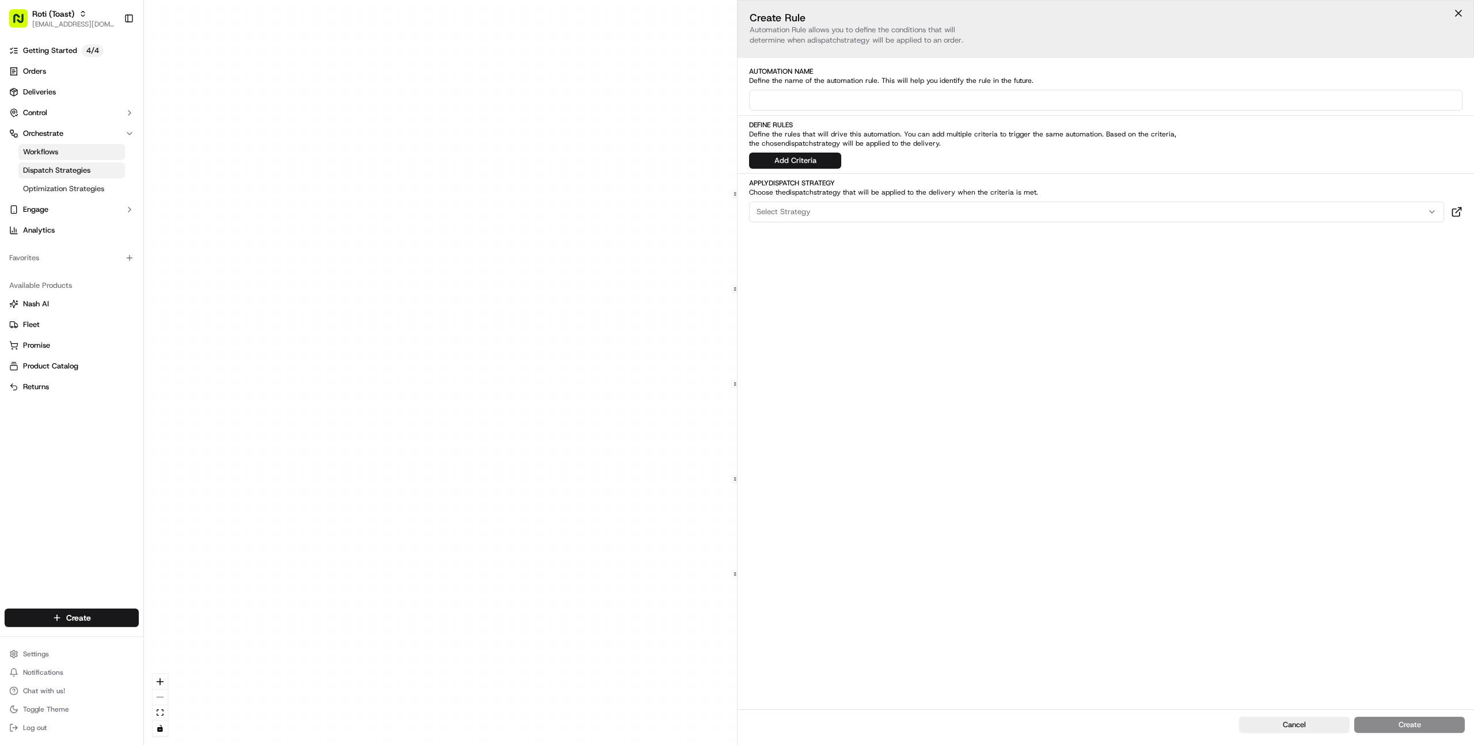
click at [51, 166] on span "Dispatch Strategies" at bounding box center [56, 170] width 67 height 10
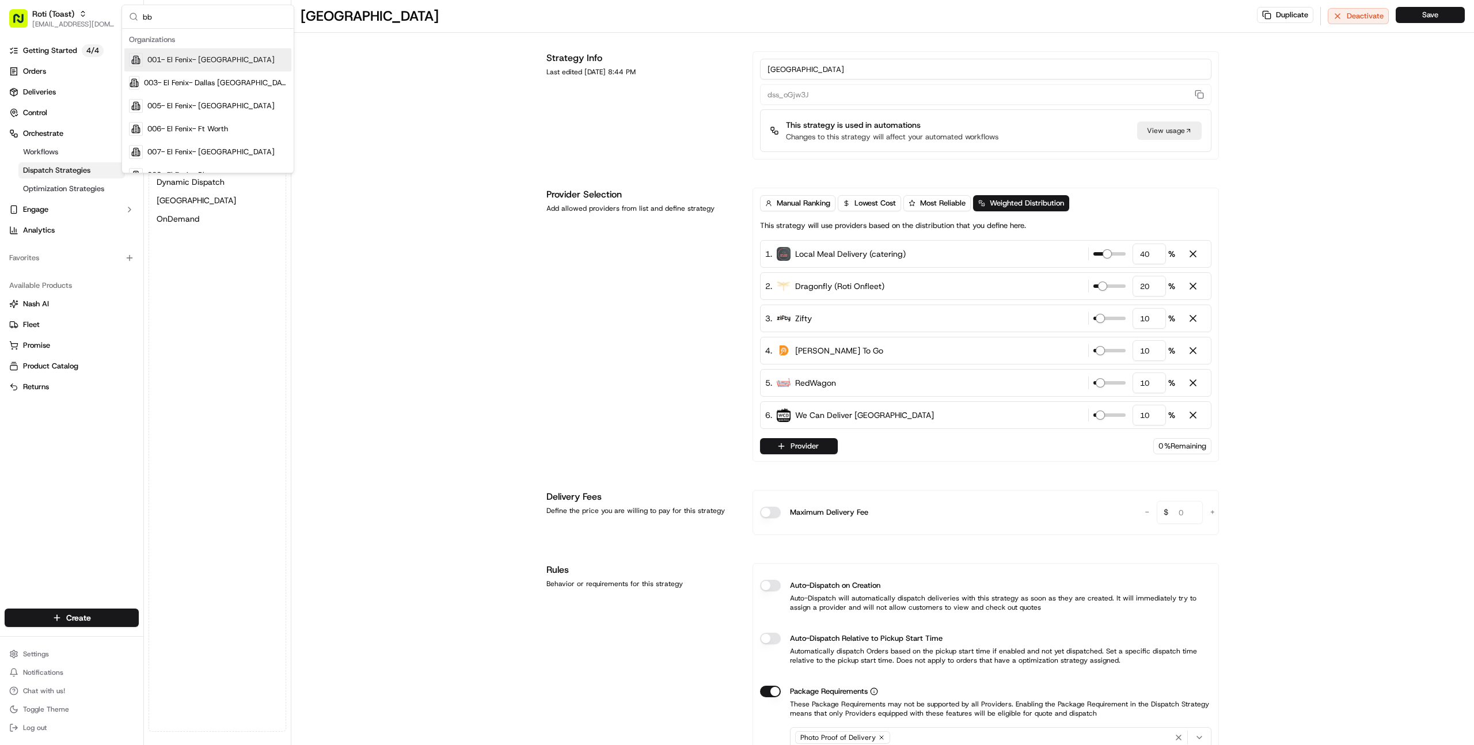
type input "bbq"
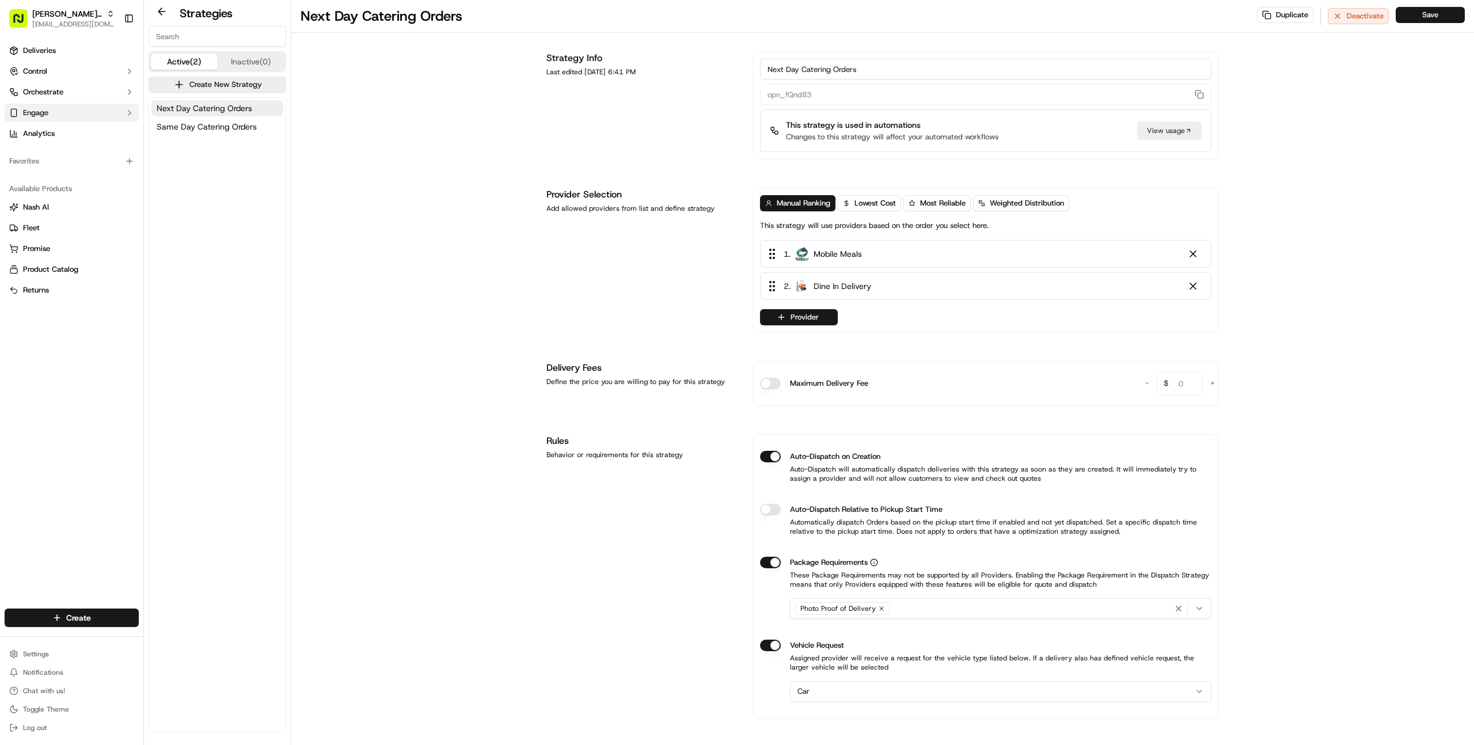
click at [63, 115] on button "Engage" at bounding box center [72, 113] width 134 height 18
click at [67, 93] on button "Orchestrate" at bounding box center [72, 92] width 134 height 18
click at [63, 112] on link "Workflows" at bounding box center [71, 110] width 106 height 16
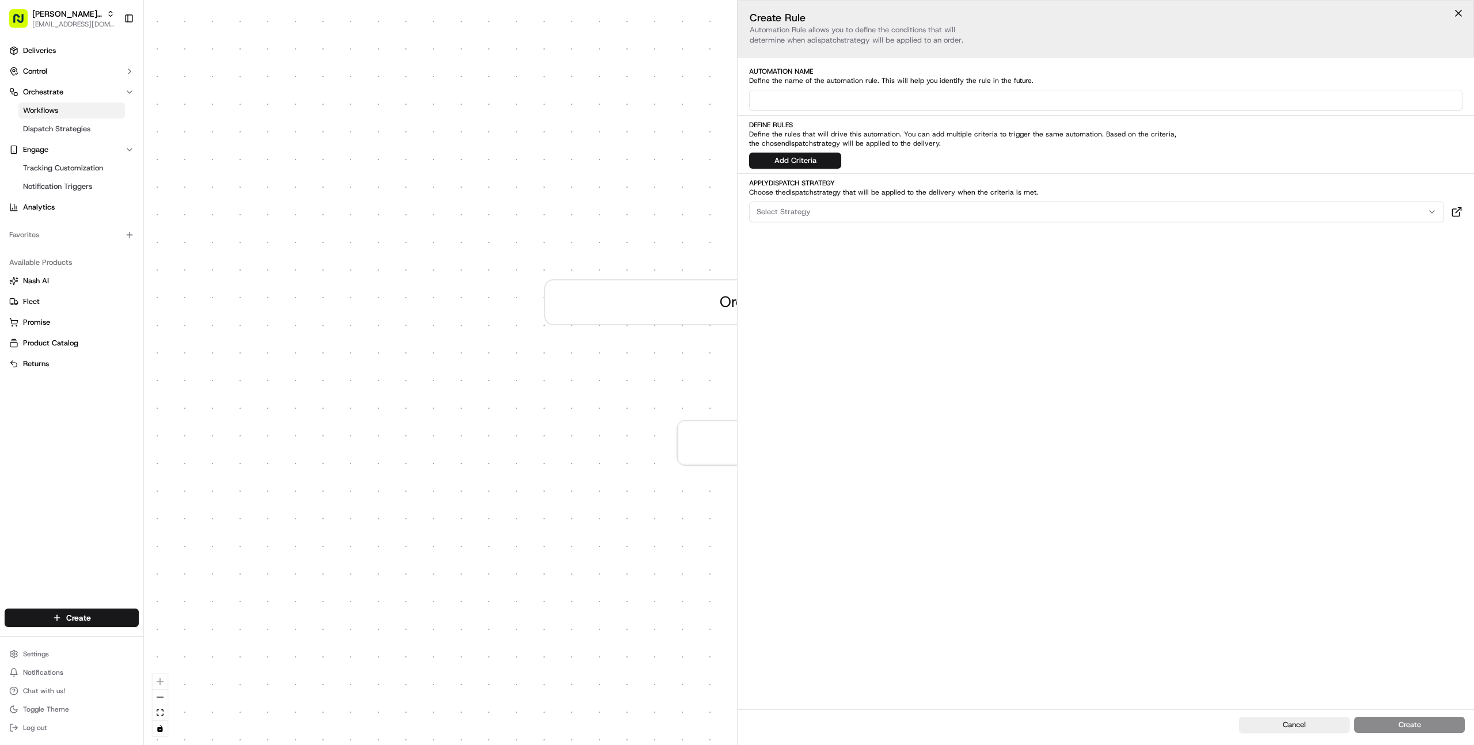
click at [570, 242] on div "0 Order / Delivery Received Create new Rule" at bounding box center [809, 372] width 1330 height 745
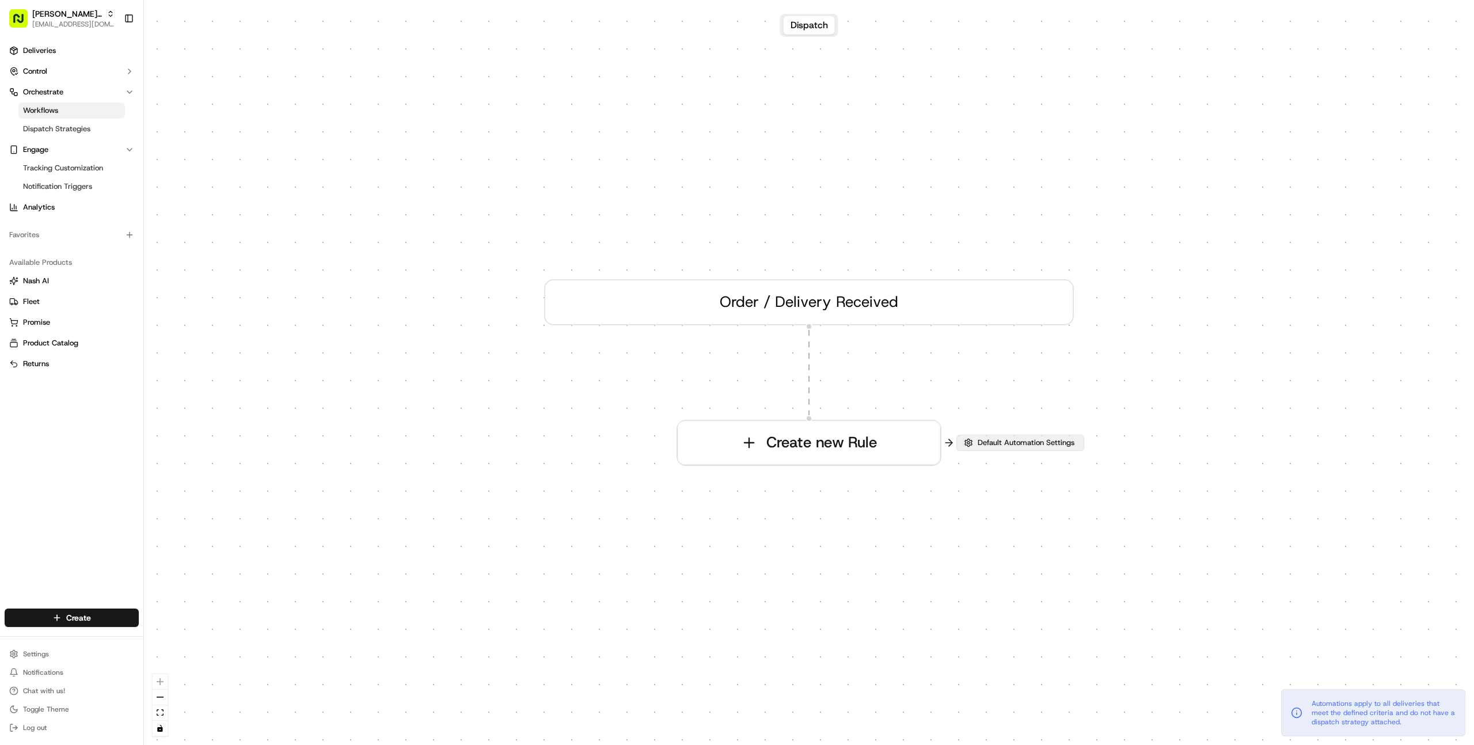
click at [1020, 447] on span "Default Automation Settings" at bounding box center [1025, 442] width 101 height 10
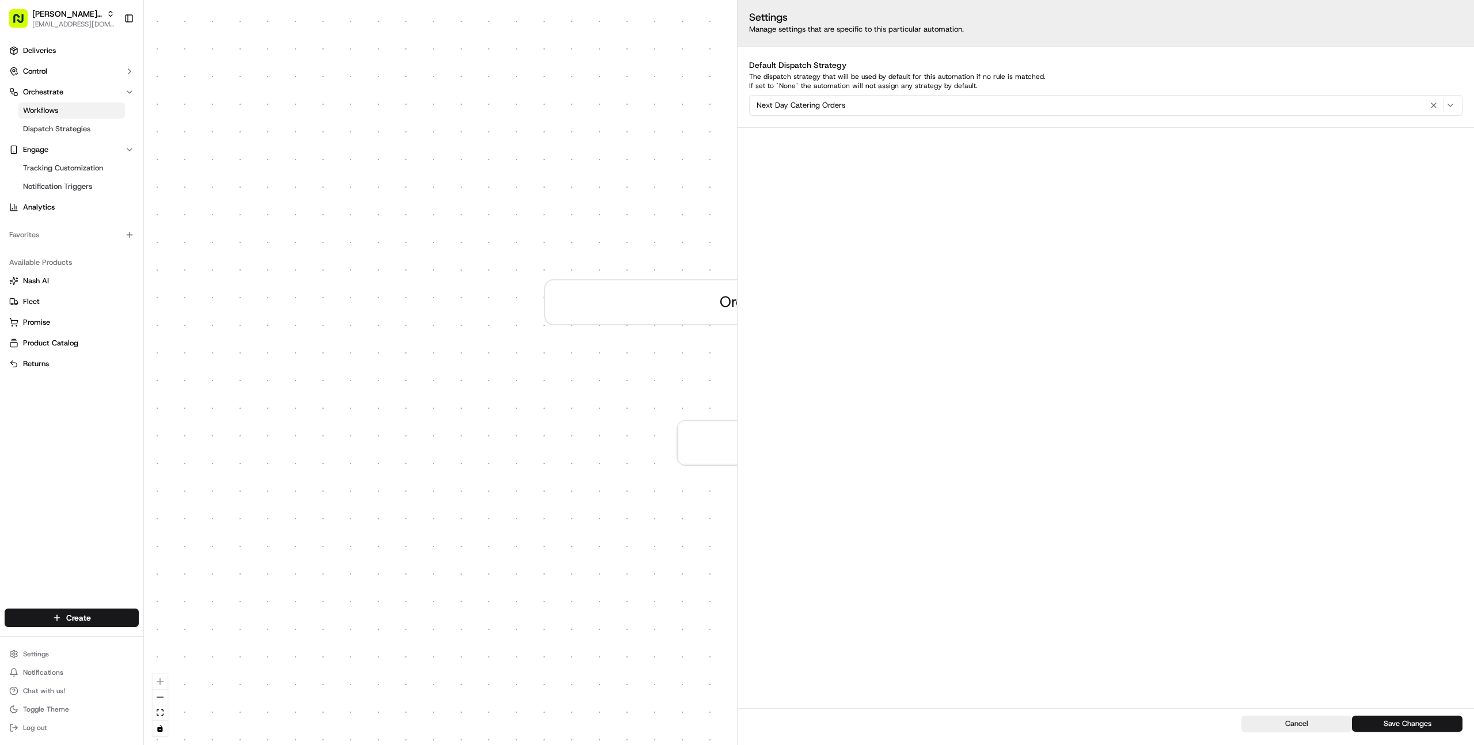
click at [384, 411] on div "0 Order / Delivery Received Create new Rule" at bounding box center [809, 372] width 1330 height 745
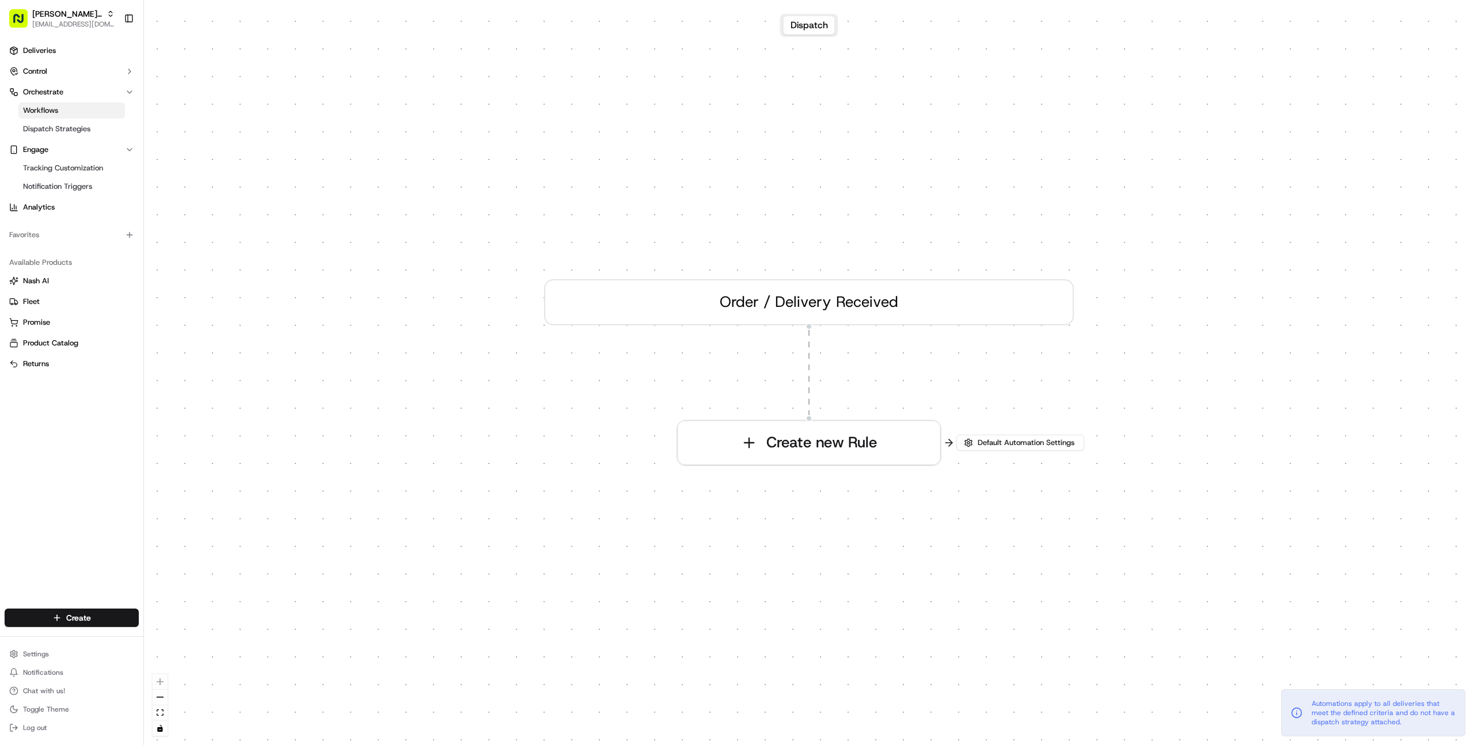
click at [53, 412] on div "Deliveries Control Orchestrate Workflows Dispatch Strategies Engage Tracking Cu…" at bounding box center [71, 318] width 143 height 562
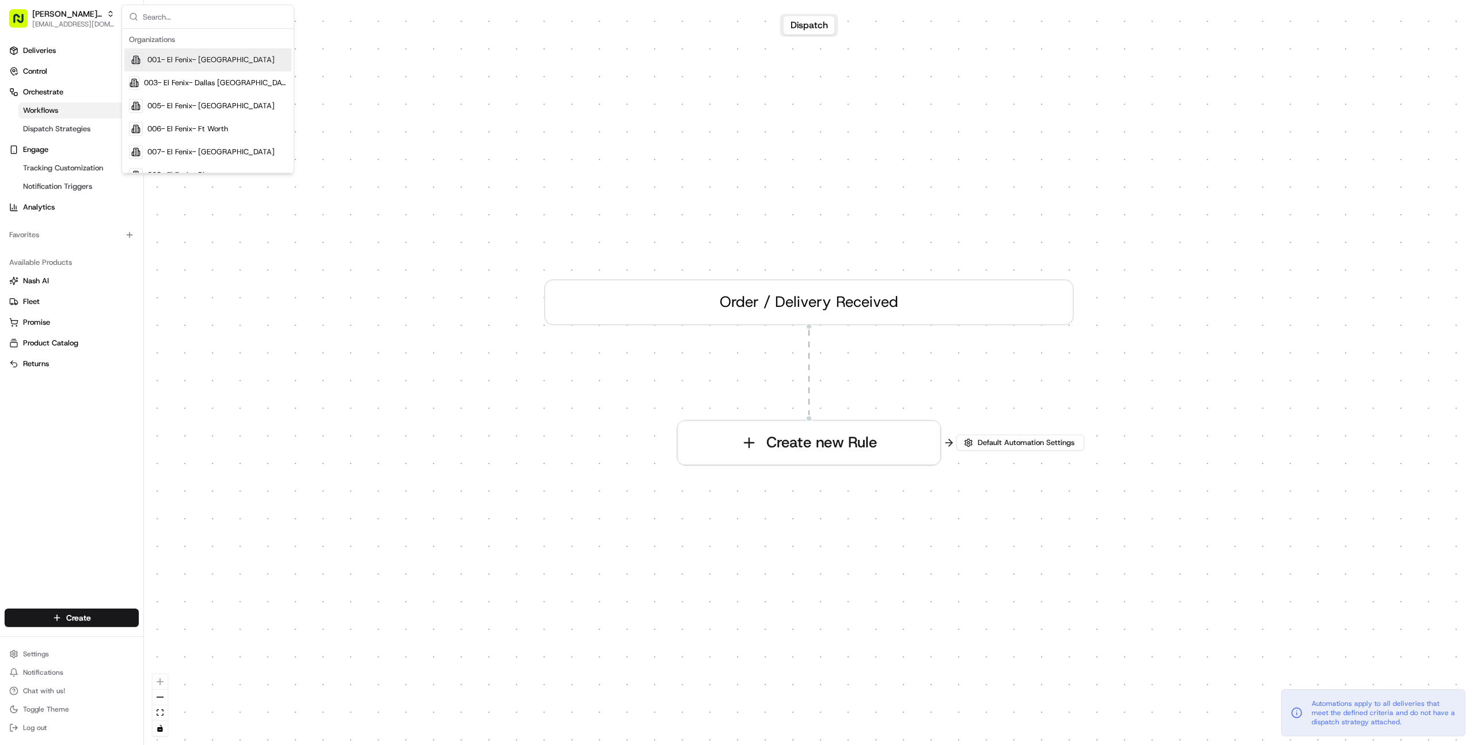
type input "b"
type input "ben's"
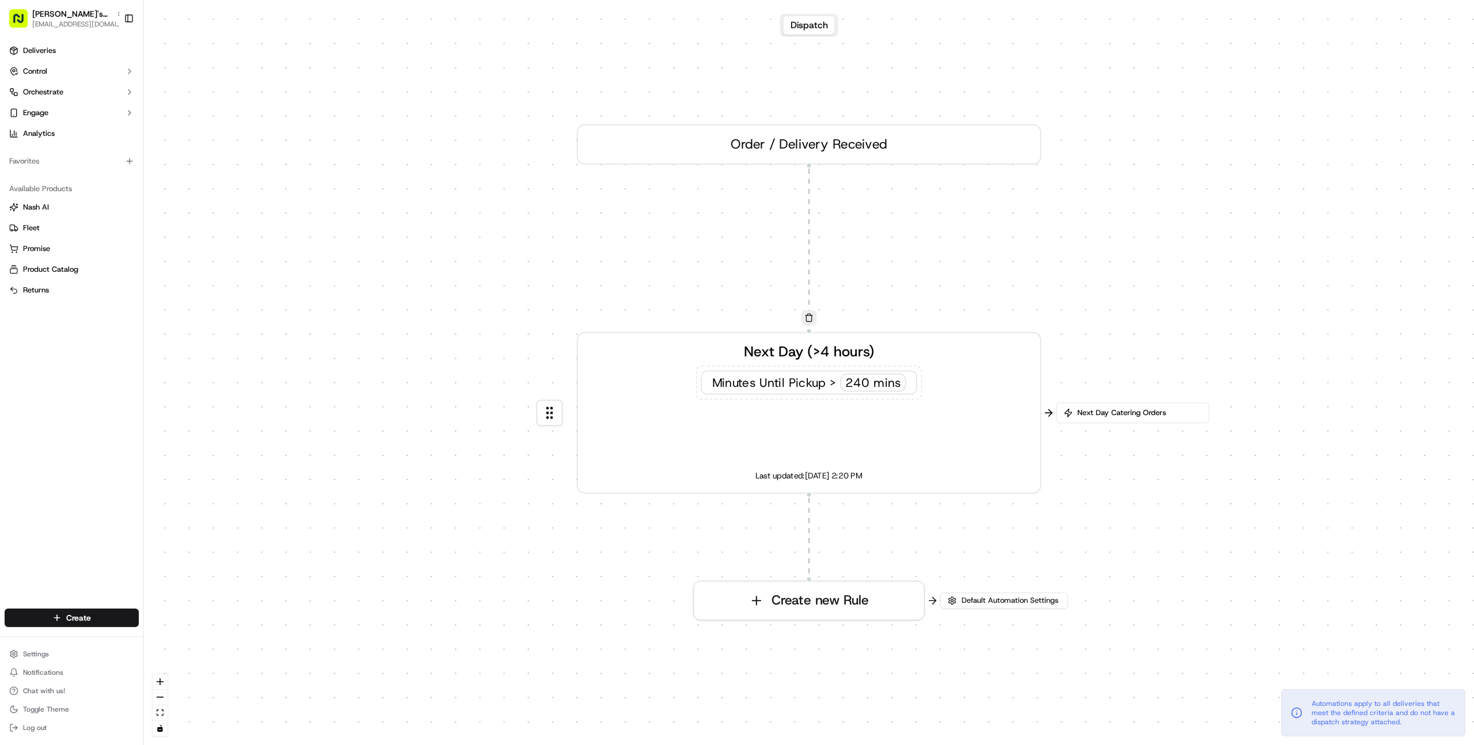
click at [782, 413] on div "Next Day (>4 hours) Minutes Until Pickup > 240 mins Last updated: [DATE] 2:20 PM" at bounding box center [809, 412] width 430 height 143
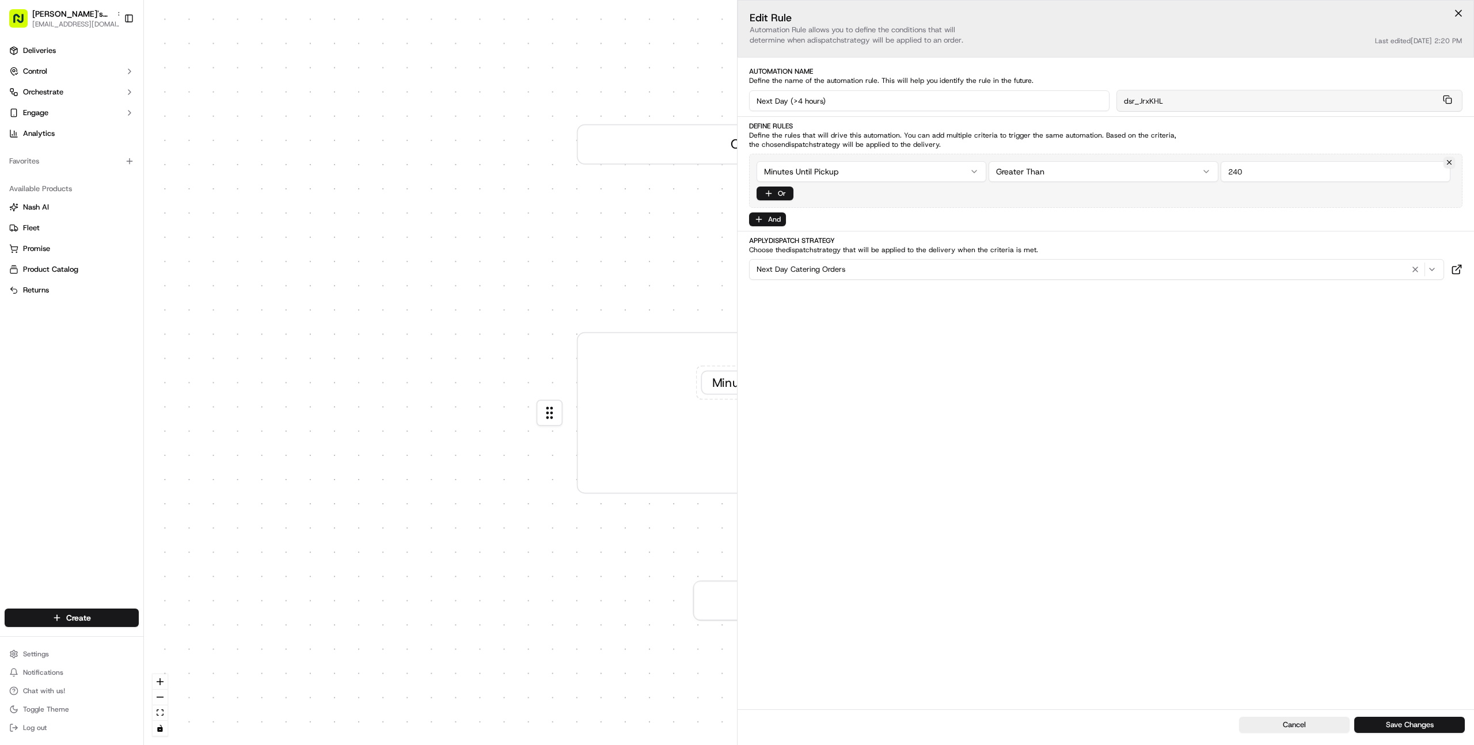
drag, startPoint x: 29, startPoint y: 422, endPoint x: 52, endPoint y: 402, distance: 30.6
click at [29, 422] on div "Deliveries Control Orchestrate Engage Analytics Favorites Available Products [P…" at bounding box center [71, 318] width 143 height 562
click at [182, 382] on div "0 0 Order / Delivery Received Next Day (>4 hours) Minutes Until Pickup > 240 mi…" at bounding box center [809, 372] width 1330 height 745
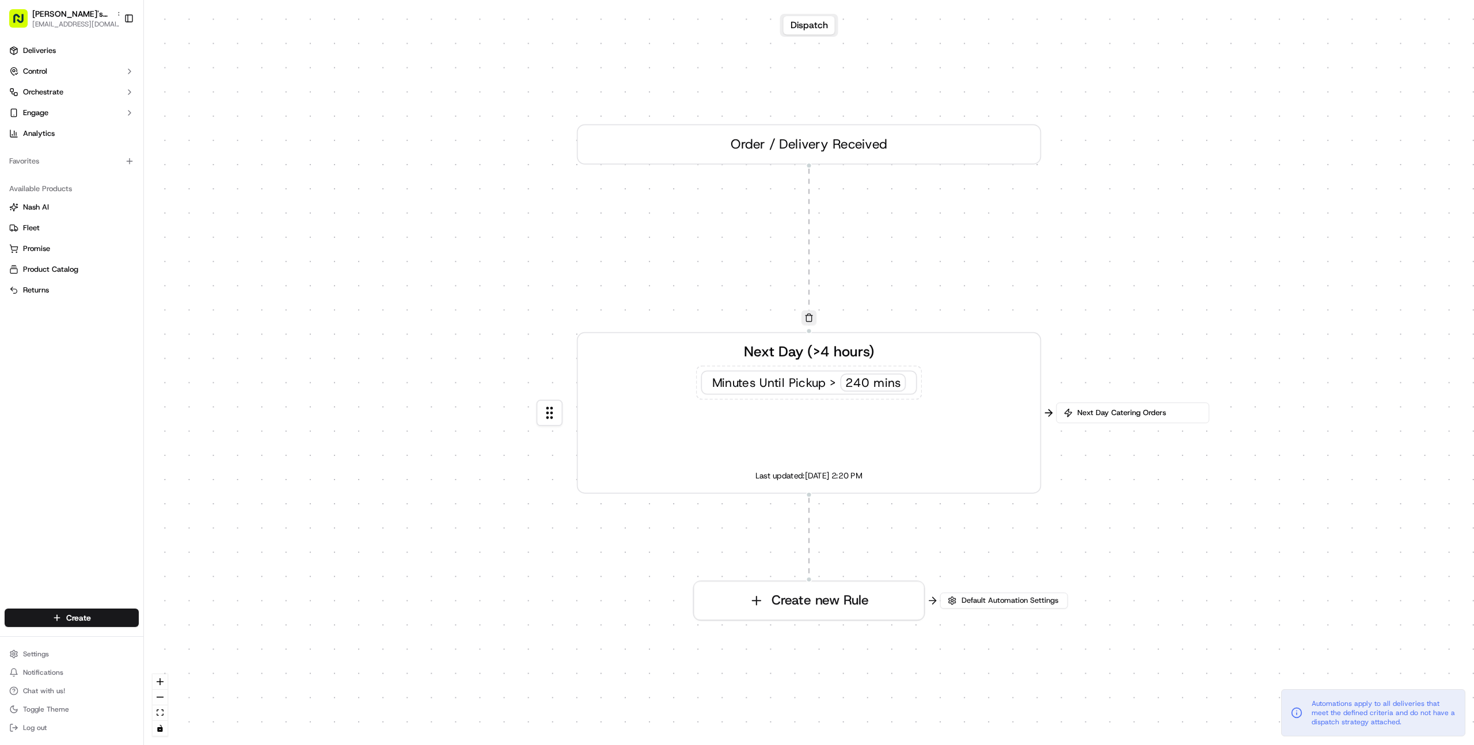
click at [67, 393] on div "Deliveries Control Orchestrate Engage Analytics Favorites Available Products [P…" at bounding box center [71, 318] width 143 height 562
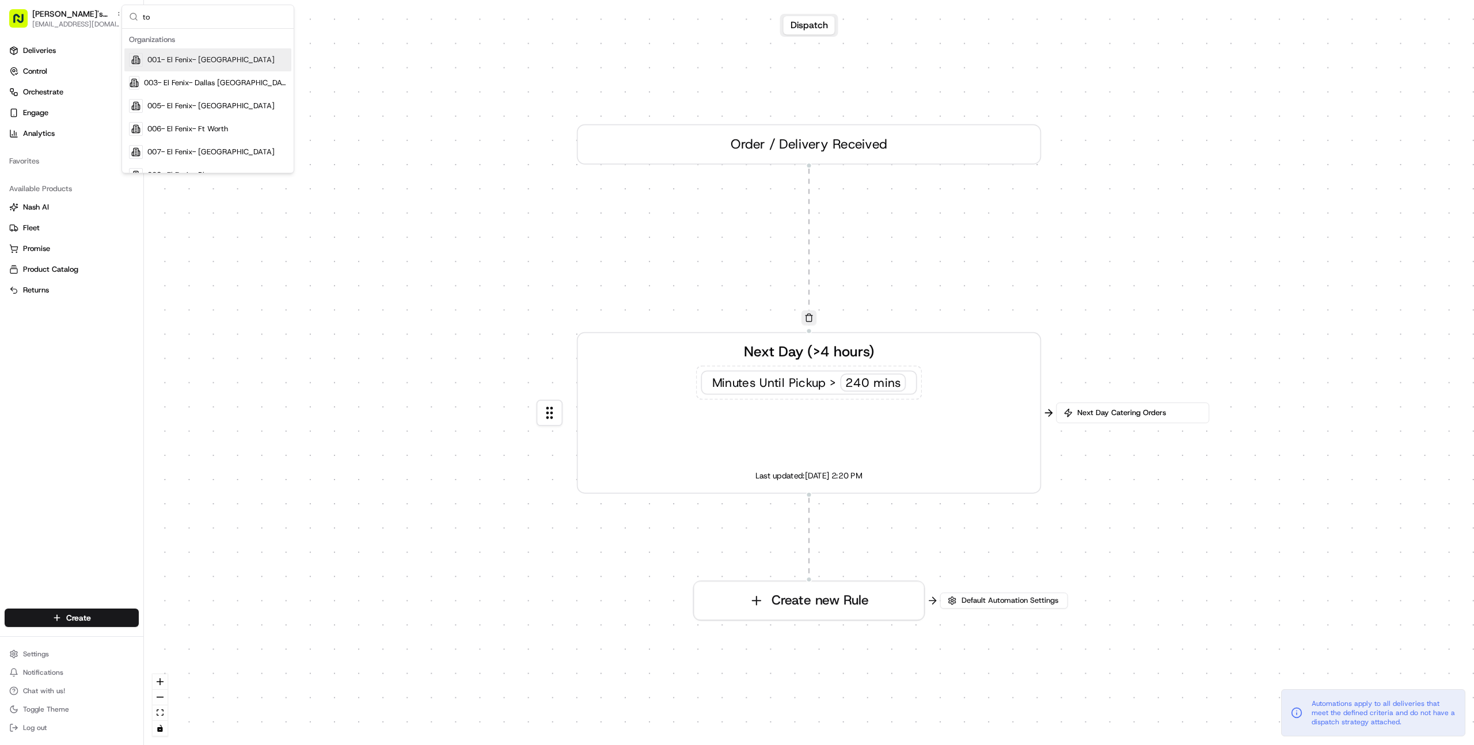
type input "t"
type input "levain"
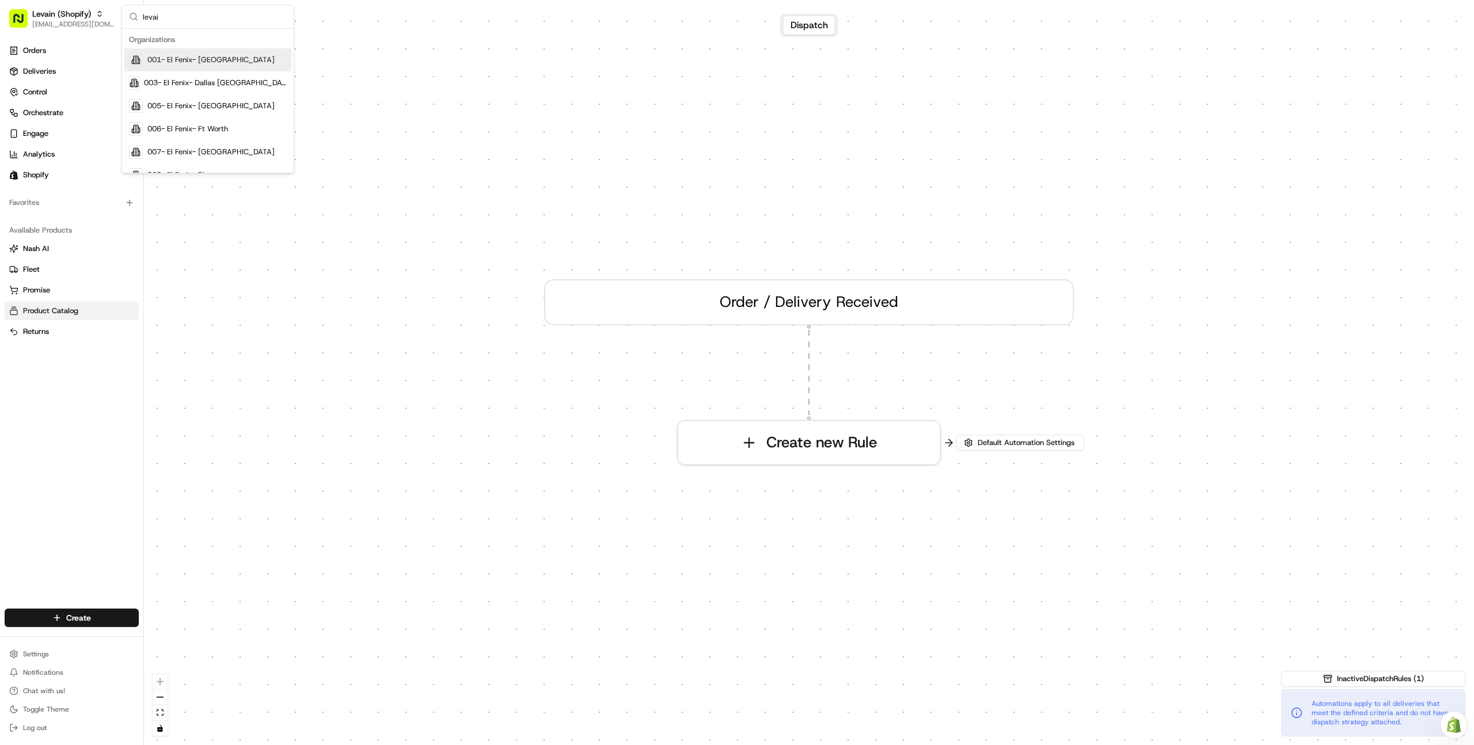
type input "levain"
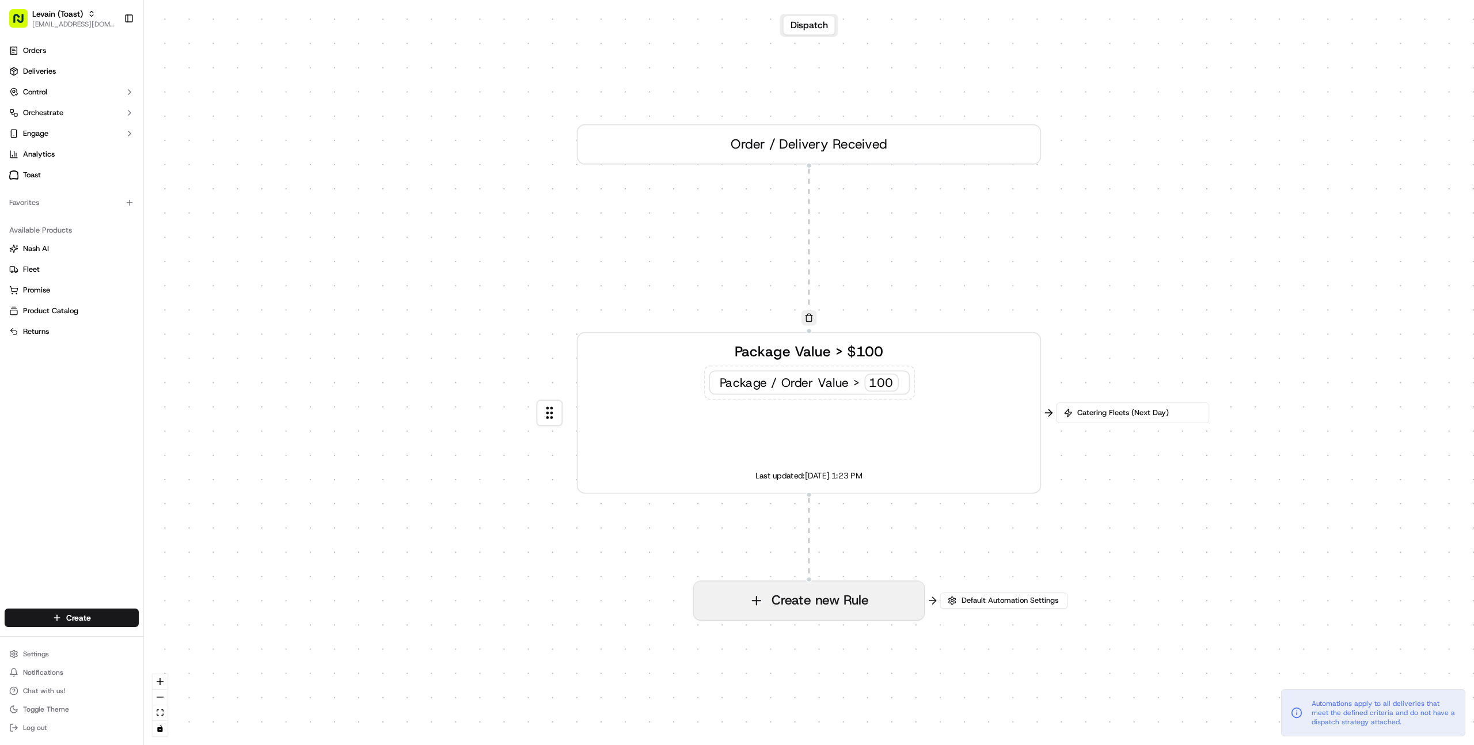
click at [810, 592] on button "Create new Rule" at bounding box center [809, 600] width 230 height 39
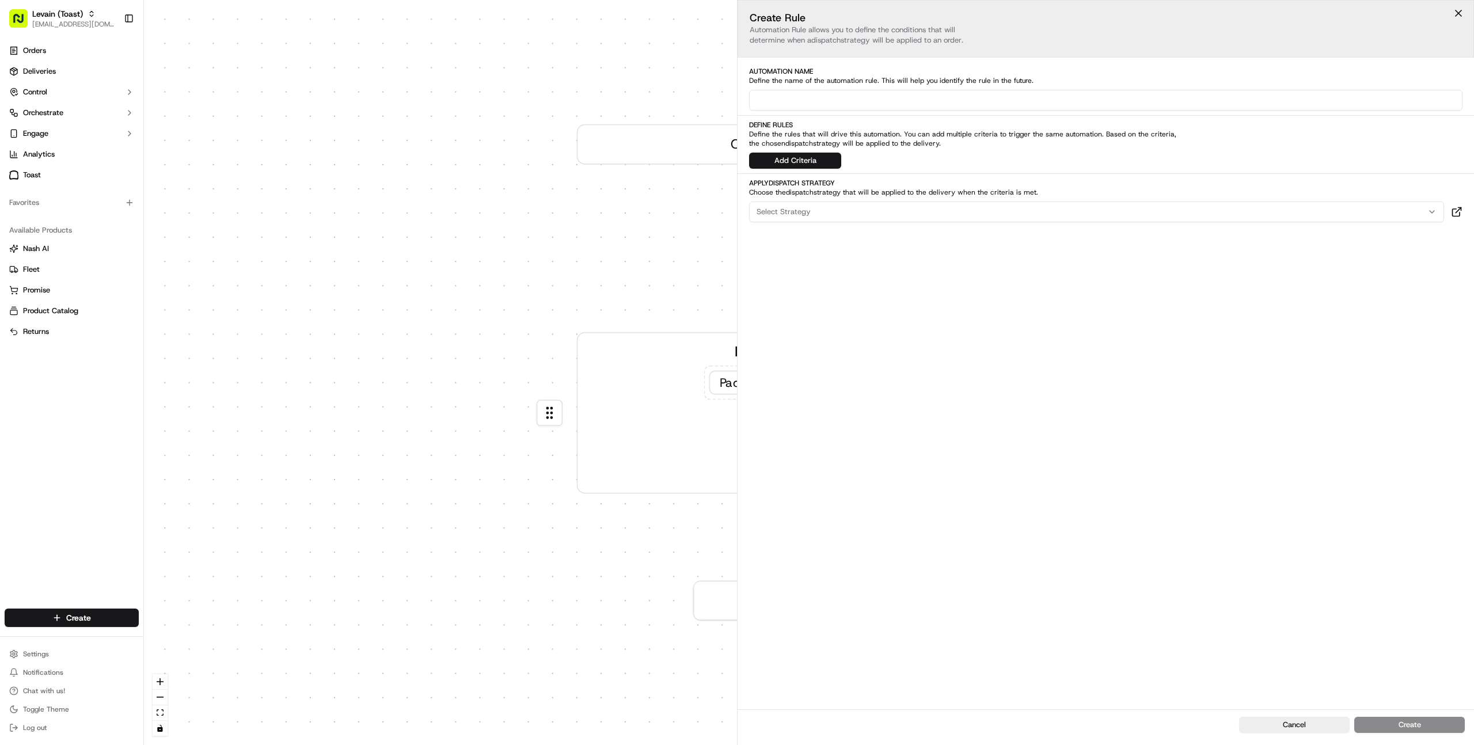
click at [828, 94] on input at bounding box center [1105, 100] width 713 height 21
type input "Next Day (>4 hours)"
click at [801, 147] on span "Define the rules that will drive this automation. You can add multiple criteria…" at bounding box center [963, 139] width 428 height 18
click at [799, 154] on button "Add Criteria" at bounding box center [795, 161] width 92 height 16
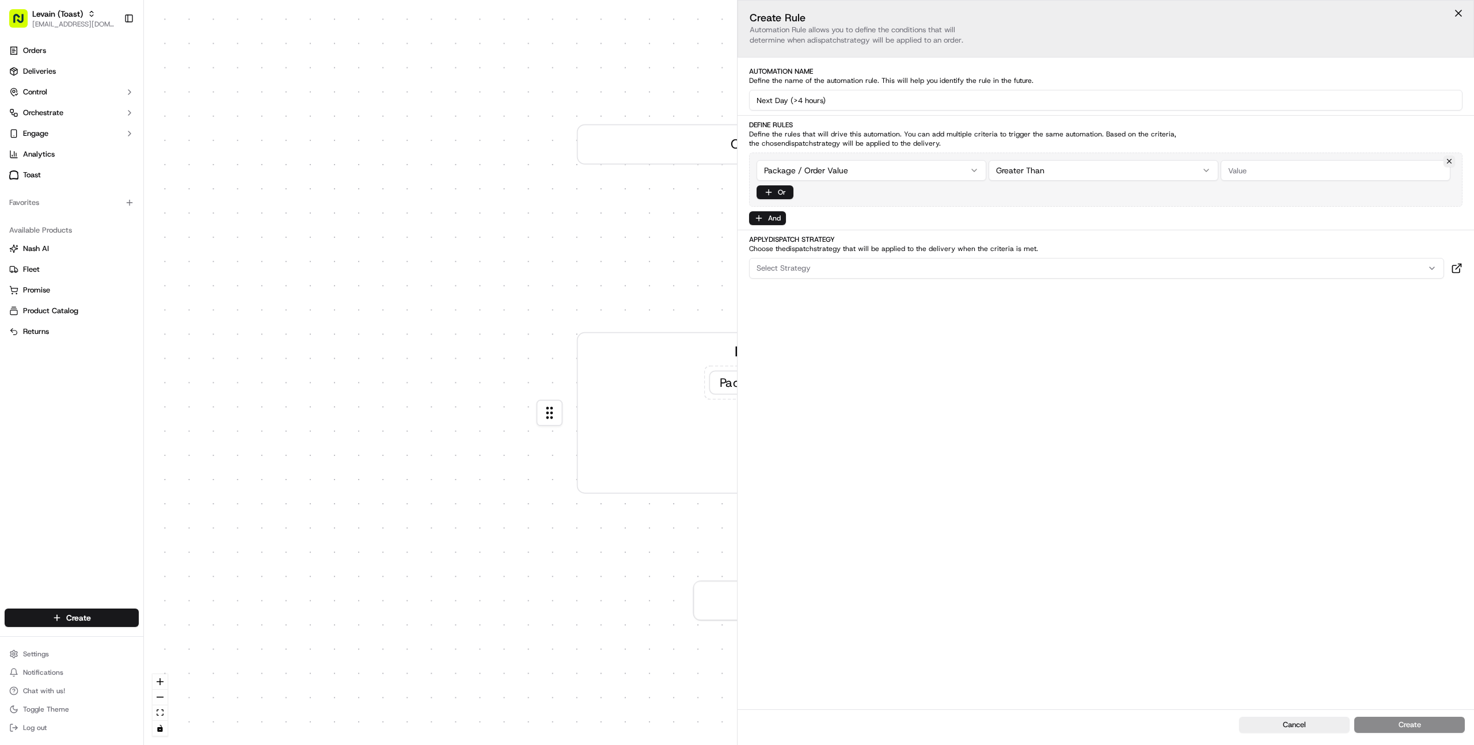
click at [789, 181] on div "Package / Order Value Greater Than Or" at bounding box center [1105, 180] width 713 height 54
click at [792, 170] on html "Levain (Toast) [EMAIL_ADDRESS][DOMAIN_NAME] Toggle Sidebar Orders Deliveries Co…" at bounding box center [737, 372] width 1474 height 745
type input "240"
click at [801, 261] on button "Select Strategy" at bounding box center [1096, 268] width 695 height 21
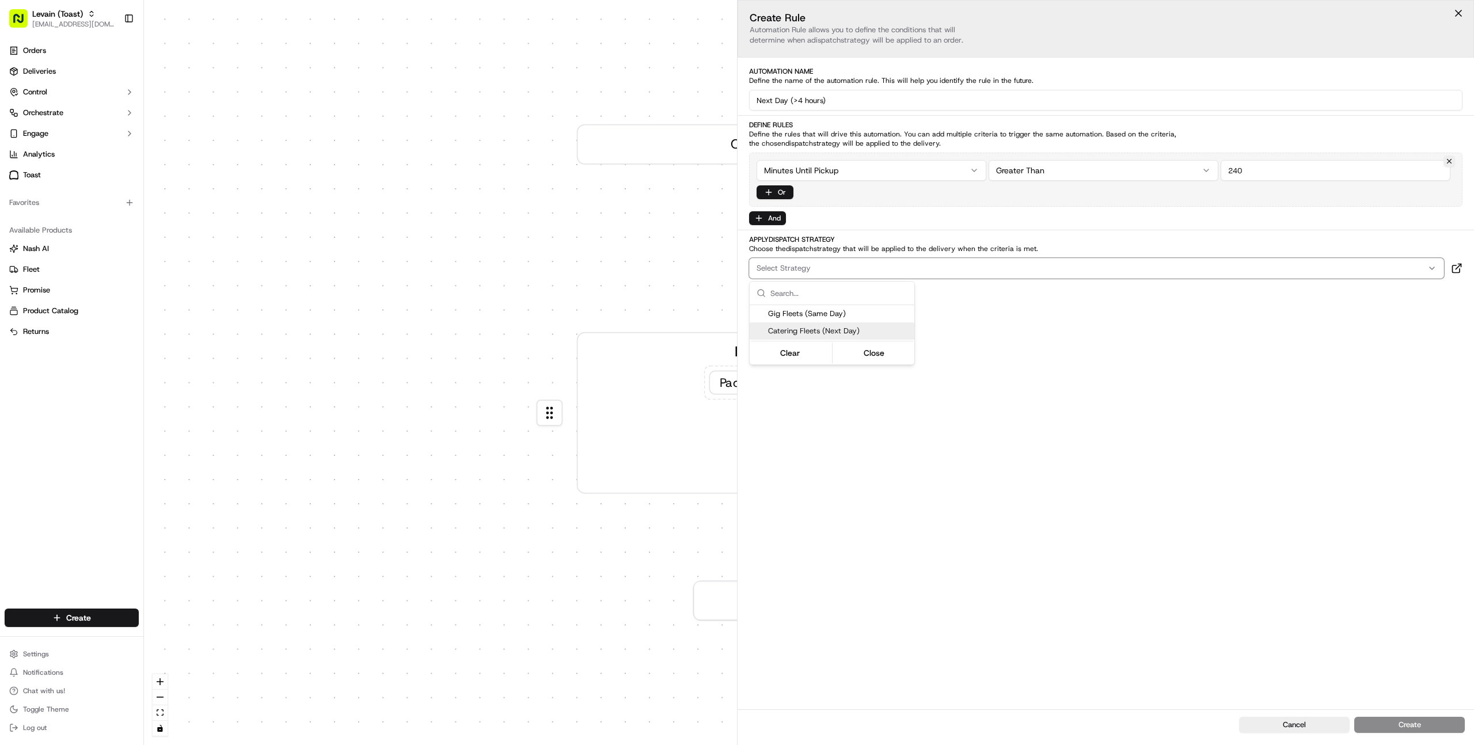
click at [797, 329] on span "Catering Fleets (Next Day)" at bounding box center [839, 331] width 142 height 10
click at [1384, 729] on div "Automations apply to all deliveries that meet the defined criteria and do not h…" at bounding box center [1373, 712] width 184 height 47
click at [1385, 728] on button "Create" at bounding box center [1409, 725] width 111 height 16
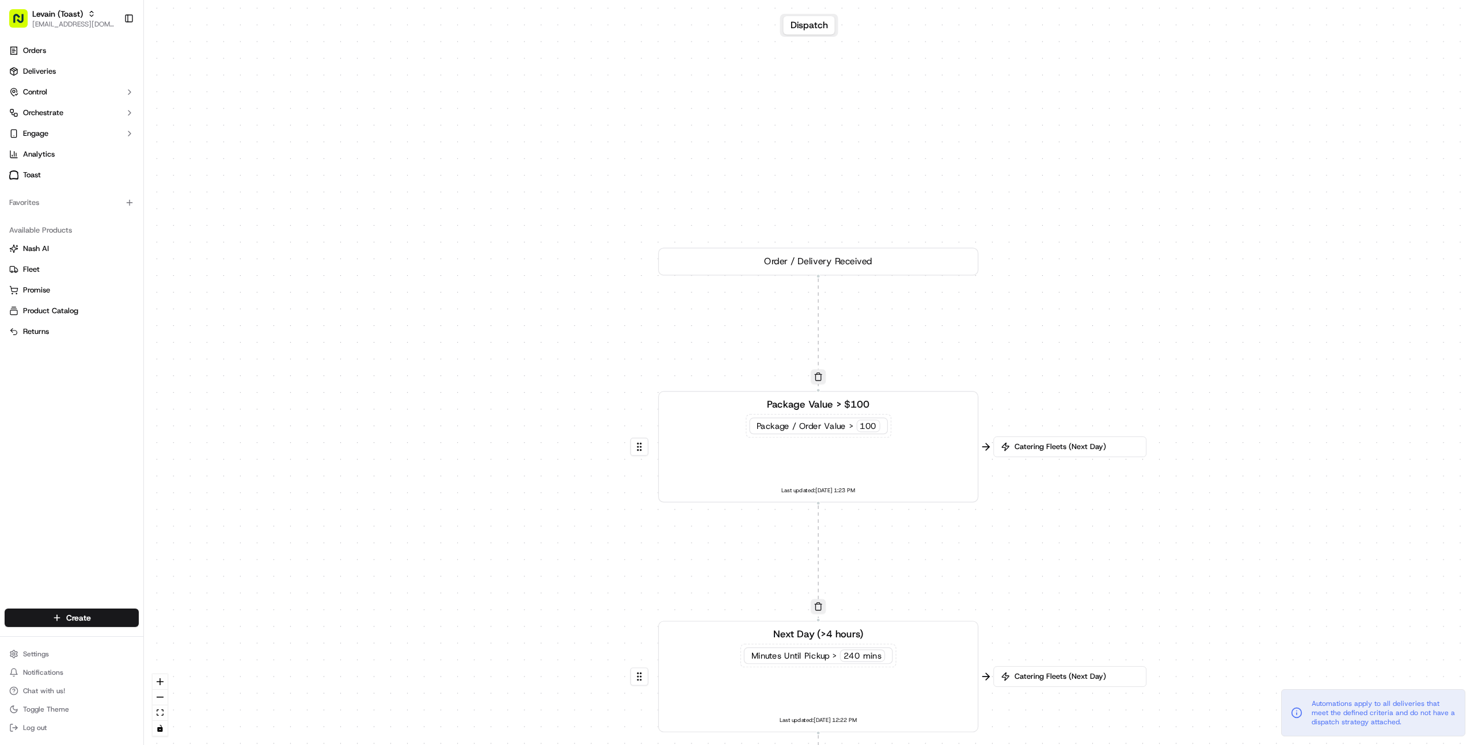
drag, startPoint x: 755, startPoint y: 663, endPoint x: 725, endPoint y: 502, distance: 162.8
click at [782, 361] on div "0 0 0 Order / Delivery Received Package Value > $100 Package / Order Value > 10…" at bounding box center [809, 372] width 1330 height 745
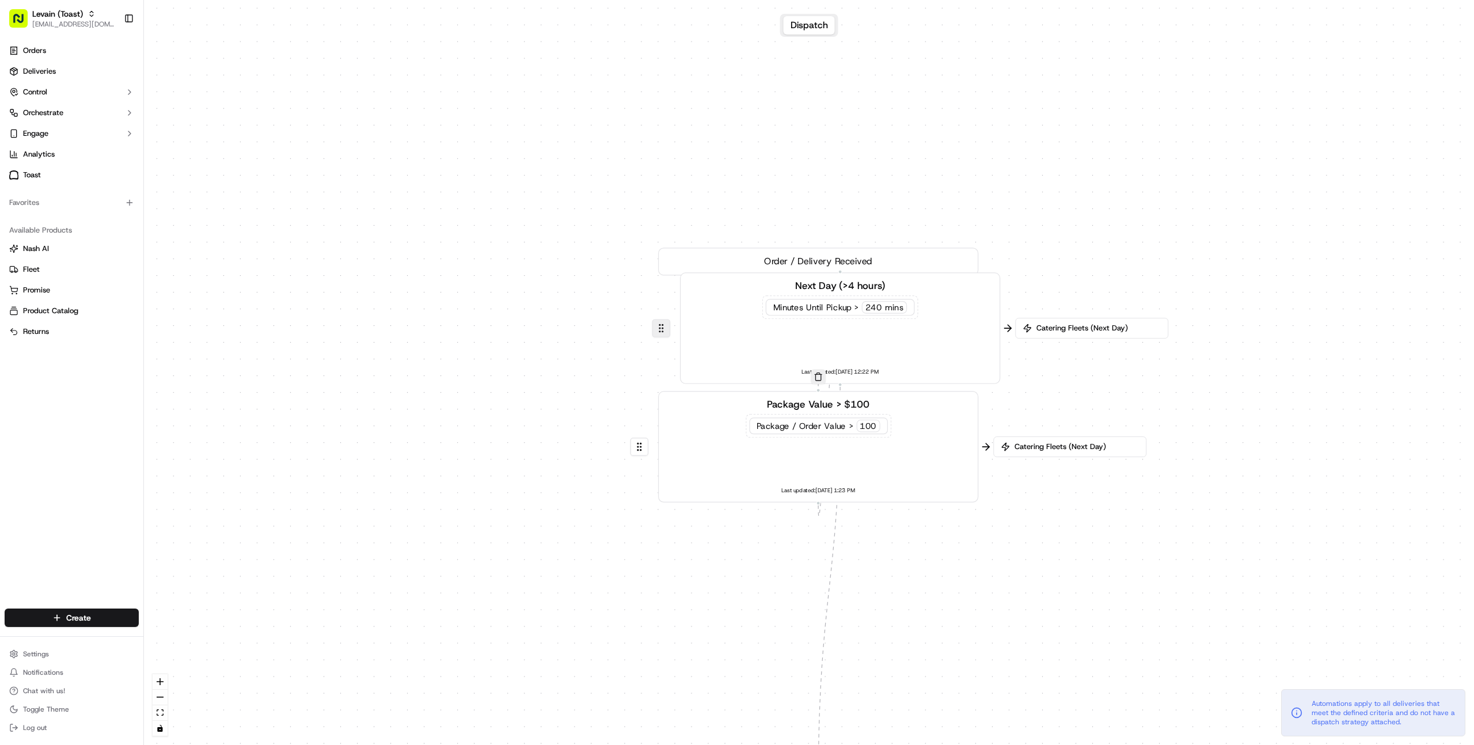
drag, startPoint x: 636, startPoint y: 675, endPoint x: 658, endPoint y: 327, distance: 348.9
click at [658, 327] on button at bounding box center [661, 328] width 18 height 18
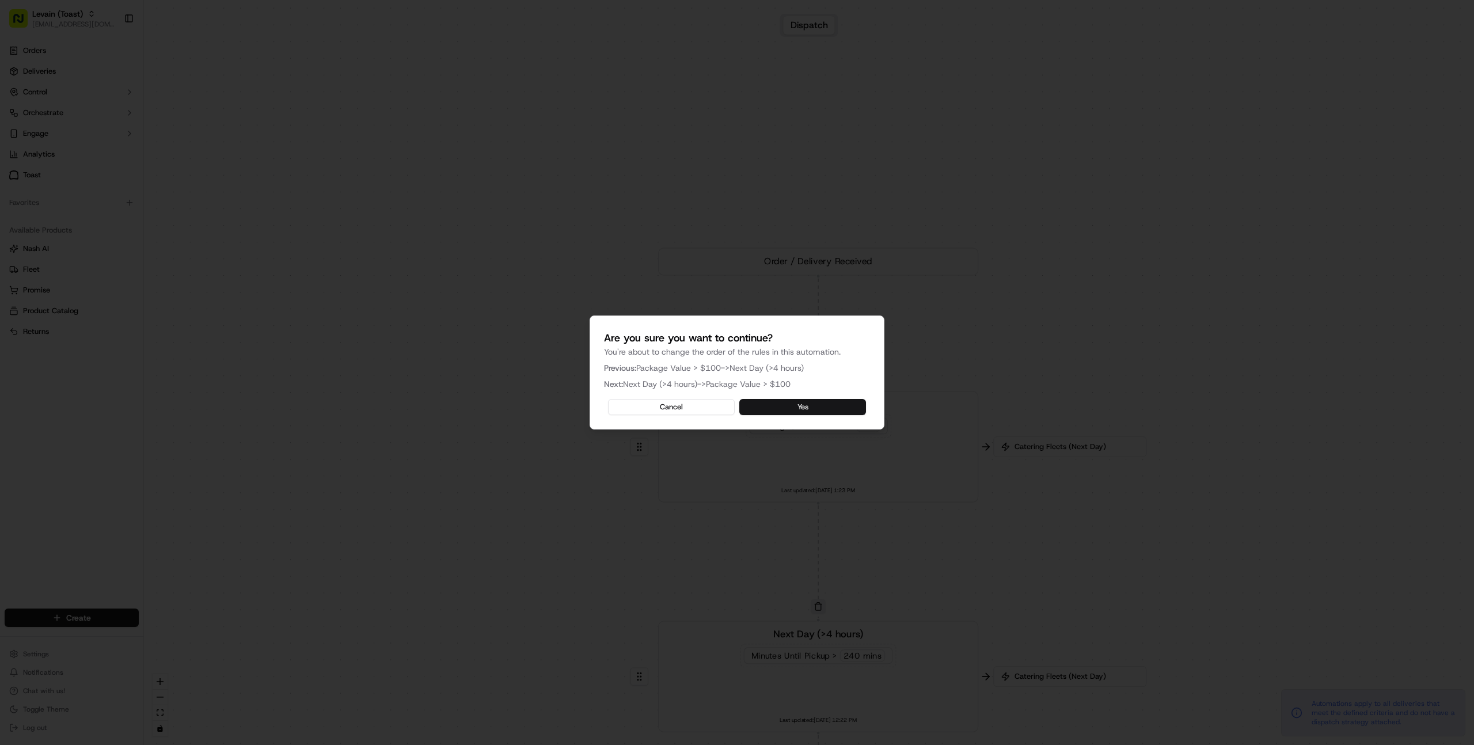
click at [800, 405] on button "Yes" at bounding box center [802, 407] width 127 height 16
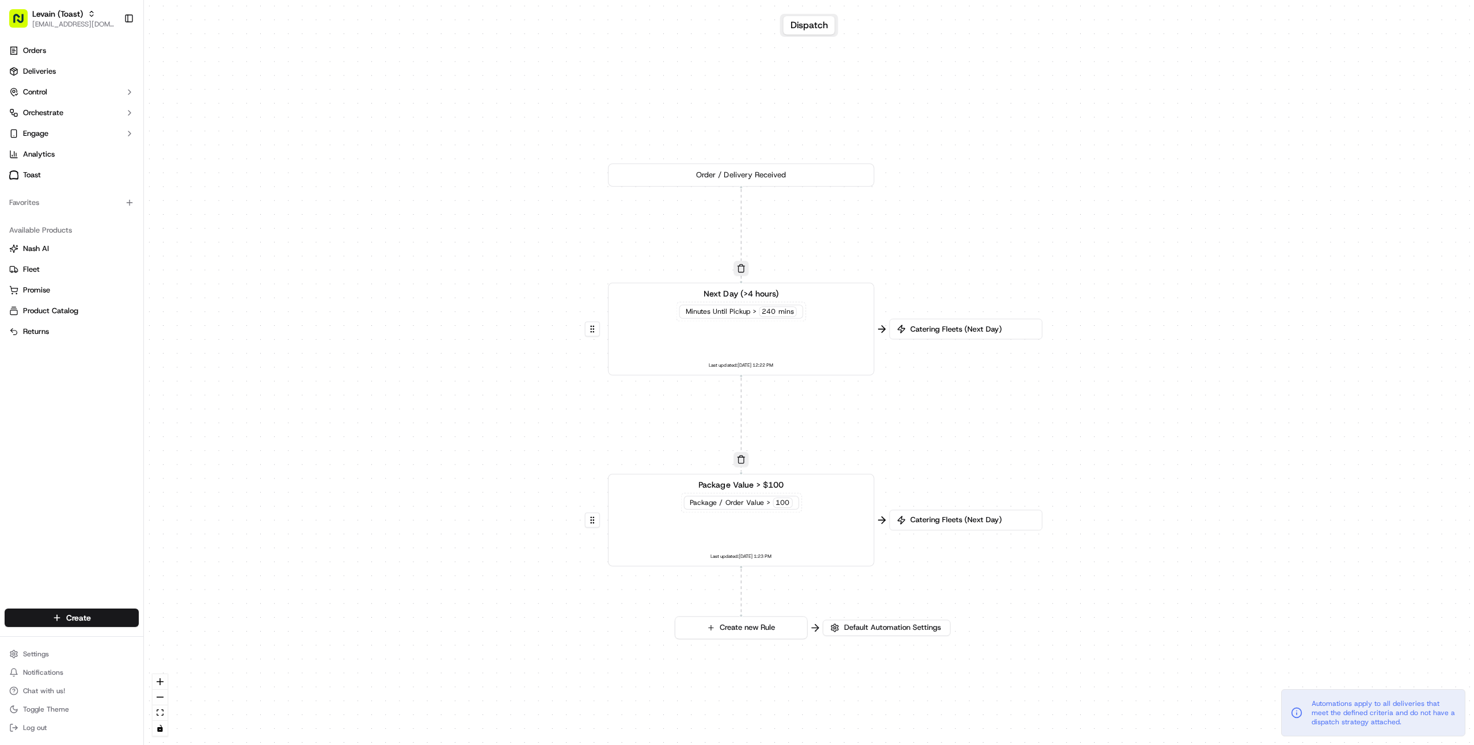
drag, startPoint x: 1161, startPoint y: 515, endPoint x: 1123, endPoint y: 406, distance: 115.2
click at [1123, 406] on div "0 0 0 Order / Delivery Received Next Day (>4 hours) Minutes Until Pickup > 240 …" at bounding box center [809, 372] width 1330 height 745
click at [70, 110] on button "Orchestrate" at bounding box center [72, 113] width 134 height 18
click at [74, 146] on span "Dispatch Strategies" at bounding box center [56, 149] width 67 height 10
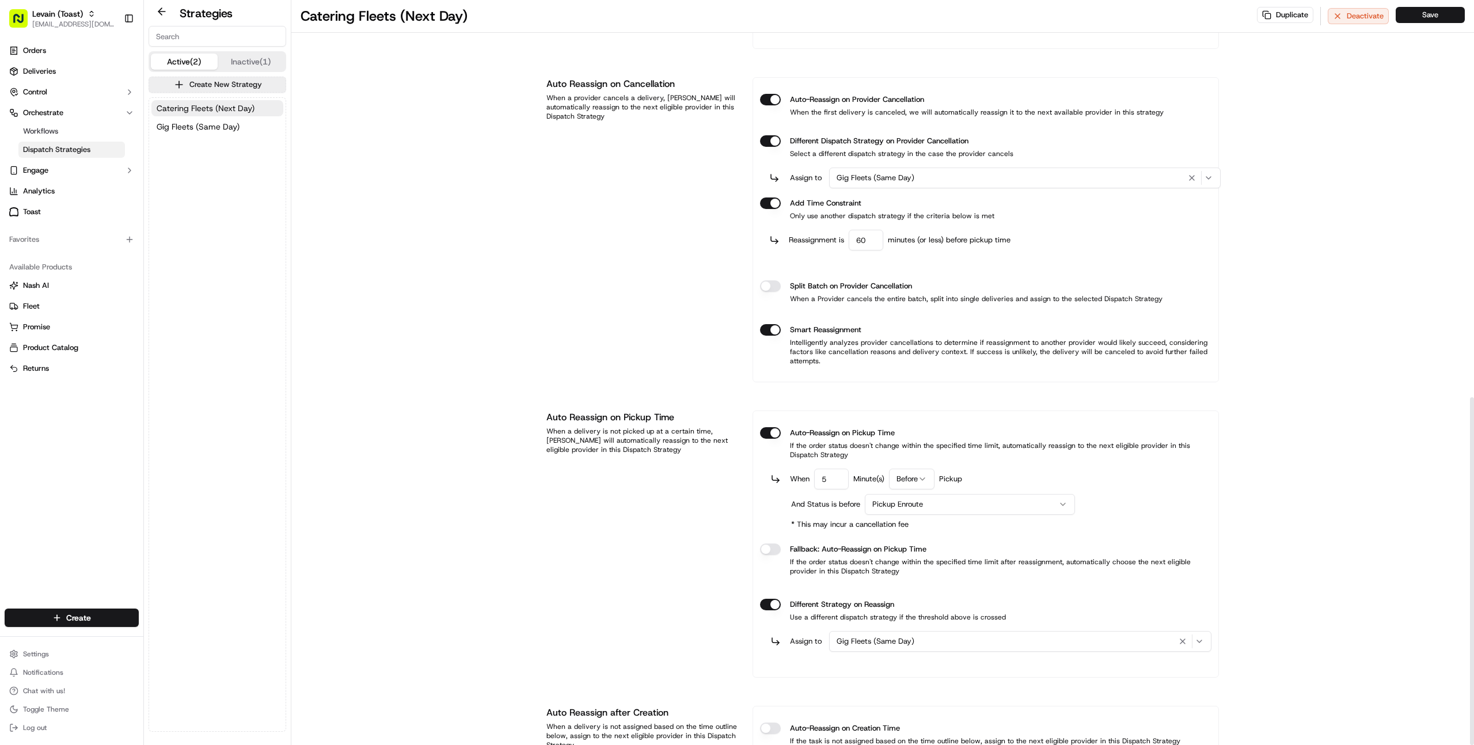
scroll to position [851, 0]
